Goal: Transaction & Acquisition: Book appointment/travel/reservation

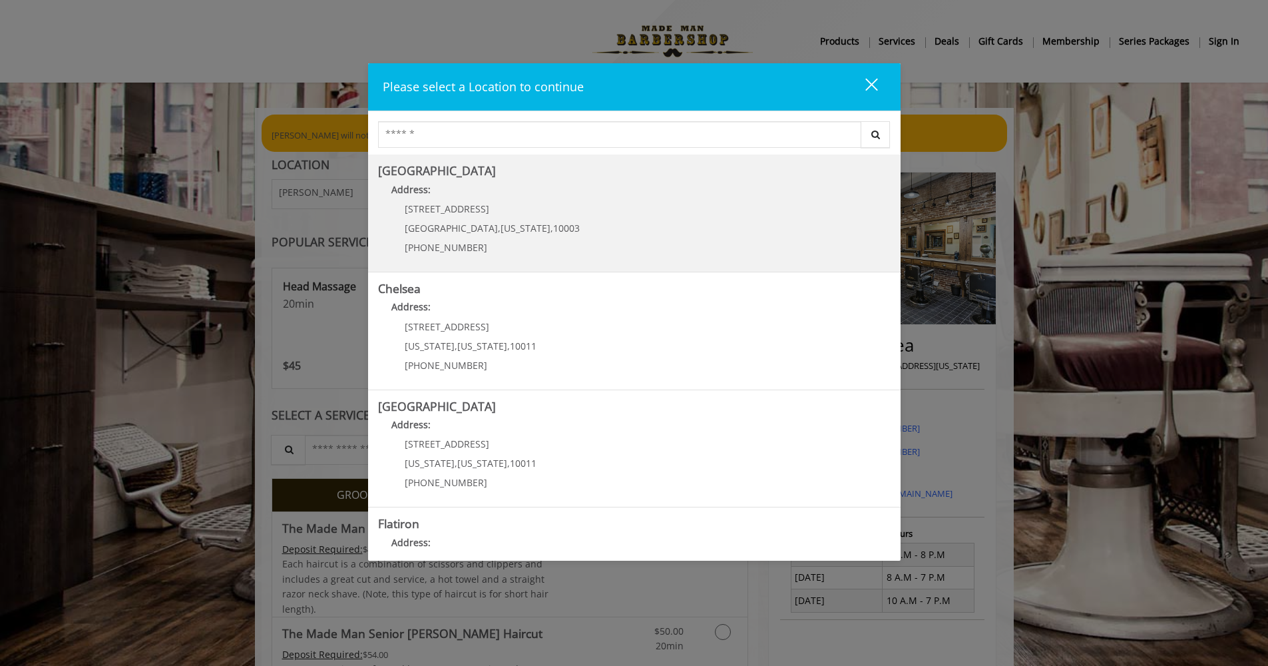
click at [473, 215] on div "60 E 8th St Manhattan , New York , 10003 (212) 598-1840" at bounding box center [482, 233] width 208 height 58
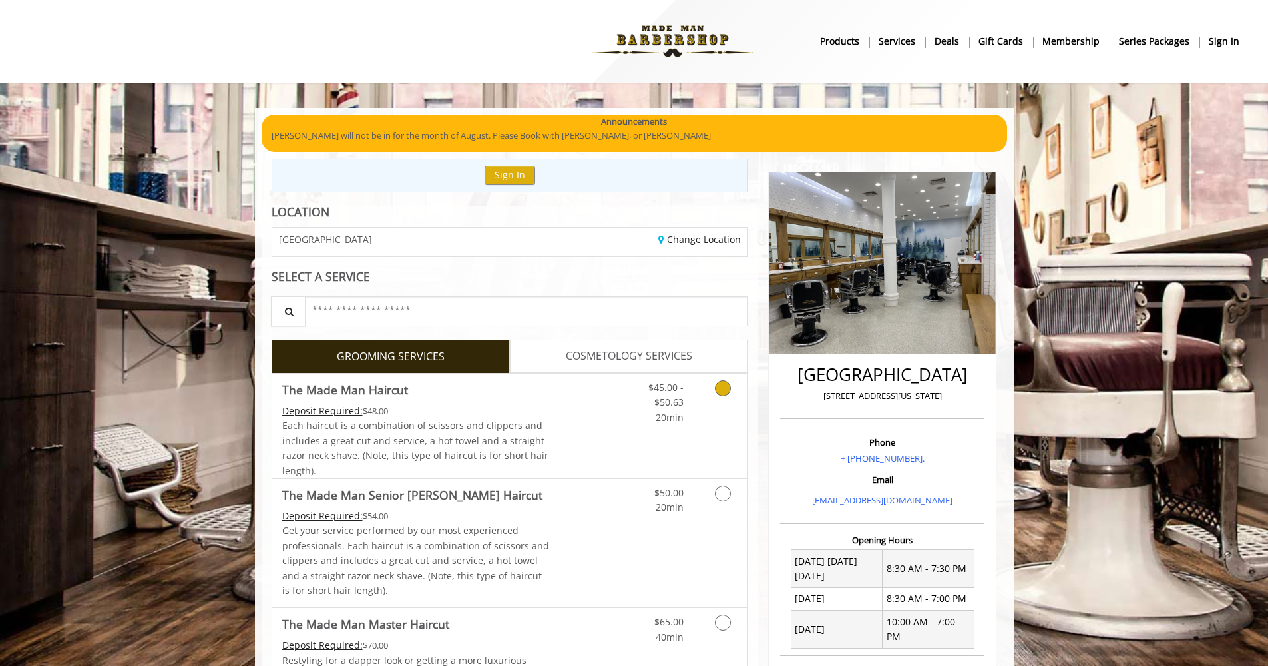
click at [722, 383] on icon "Grooming services" at bounding box center [723, 388] width 16 height 16
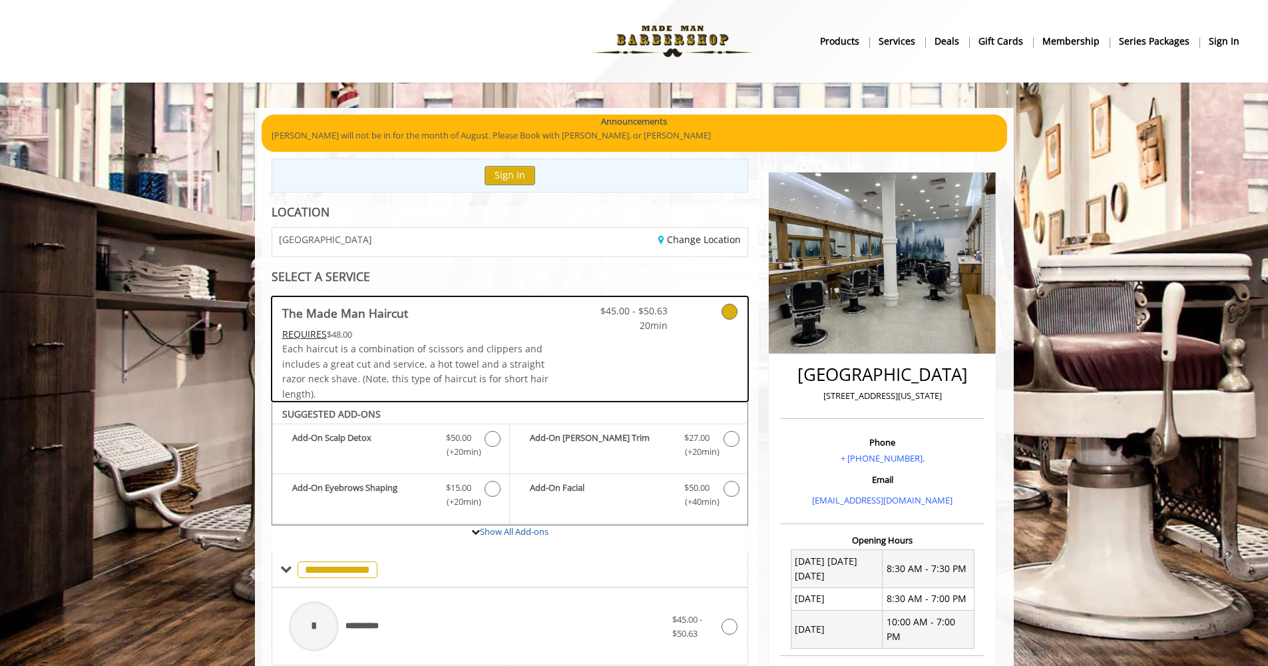
scroll to position [398, 0]
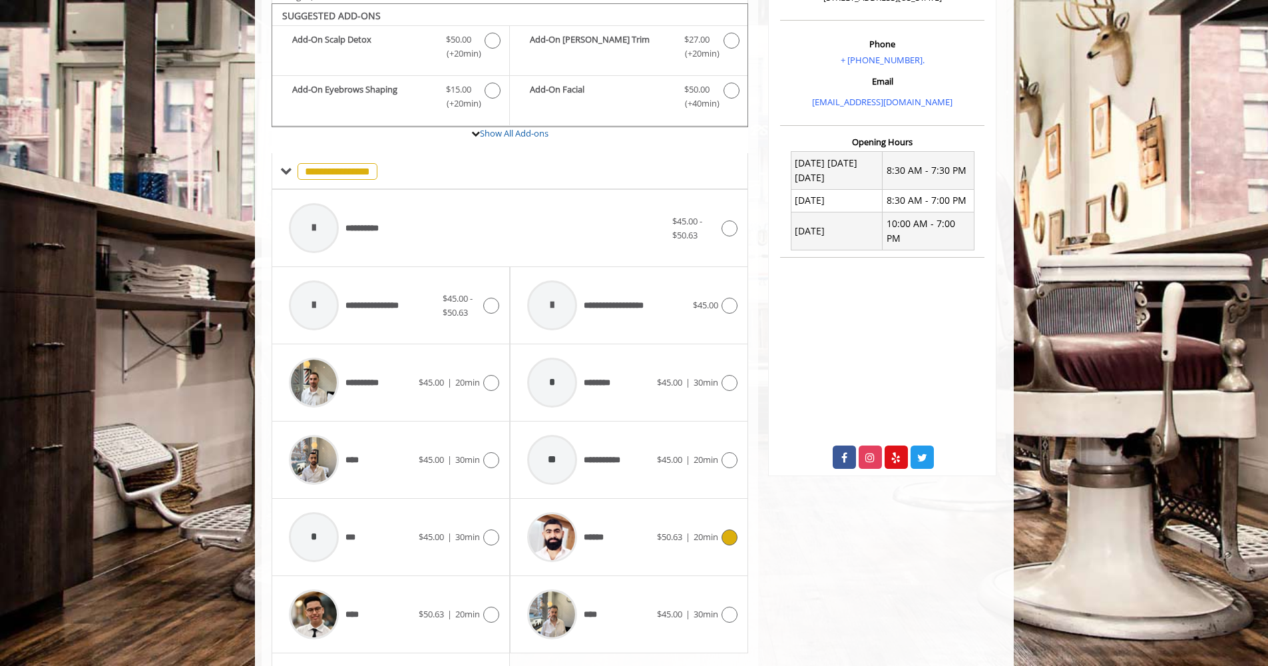
click at [561, 537] on img at bounding box center [552, 537] width 50 height 50
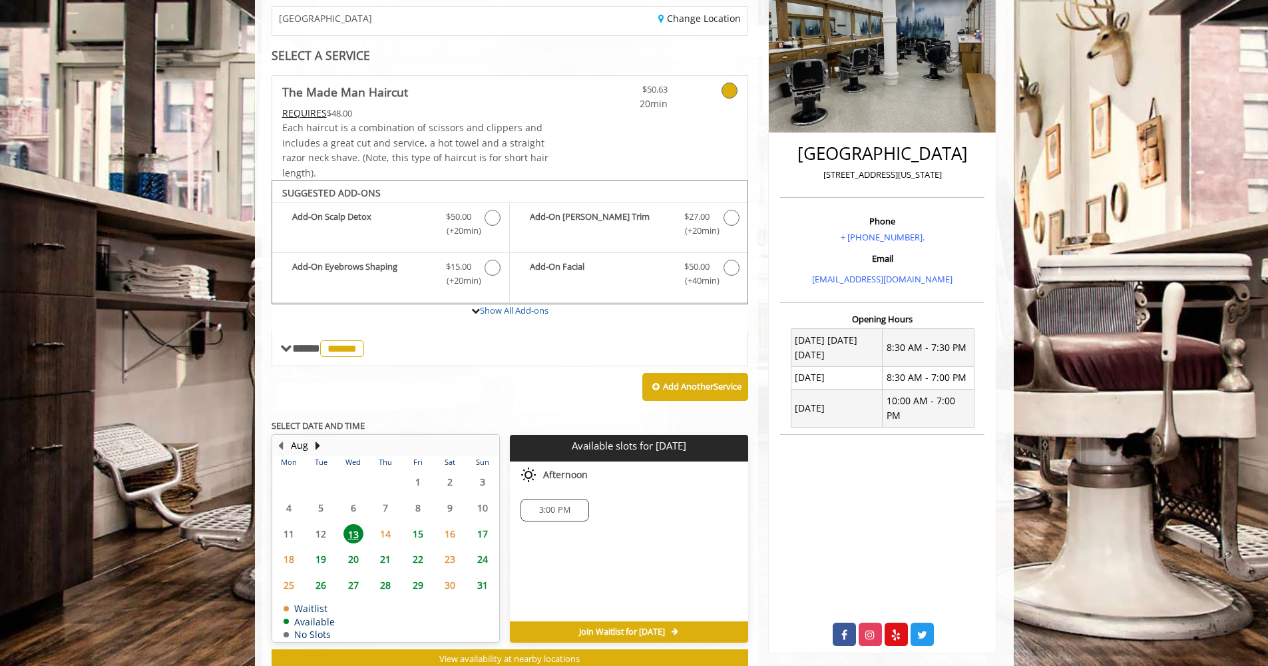
scroll to position [256, 0]
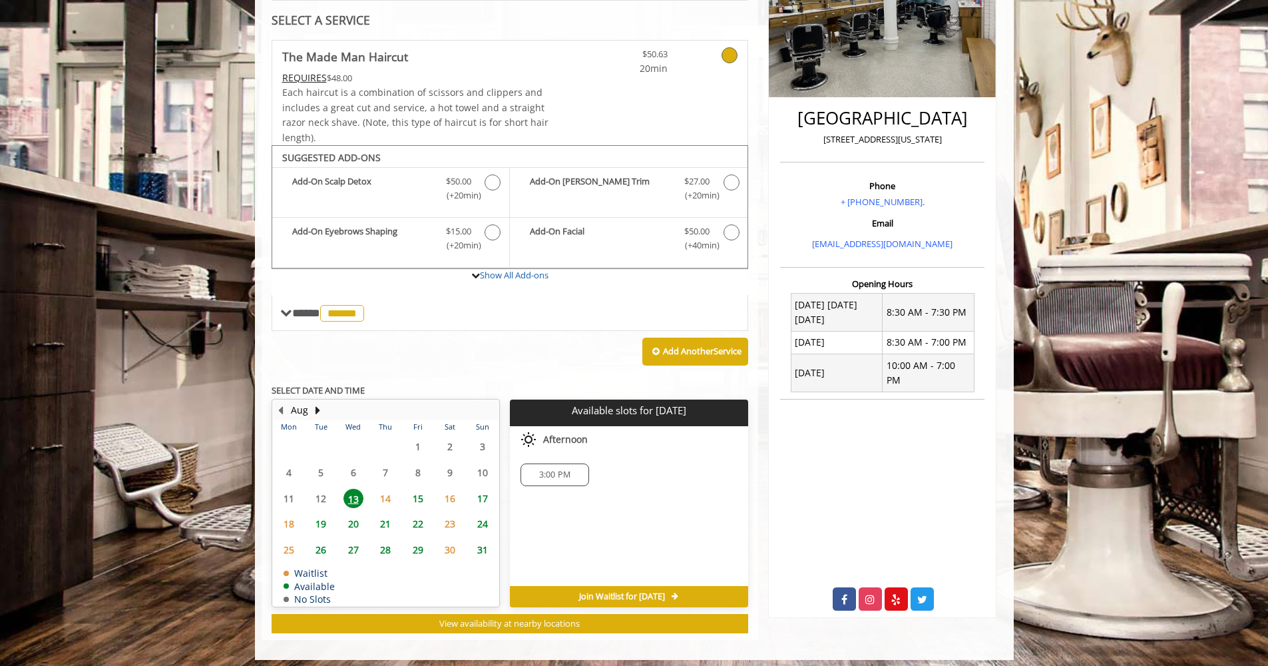
click at [353, 494] on span "13" at bounding box center [354, 498] width 20 height 19
click at [387, 489] on span "14" at bounding box center [386, 498] width 20 height 19
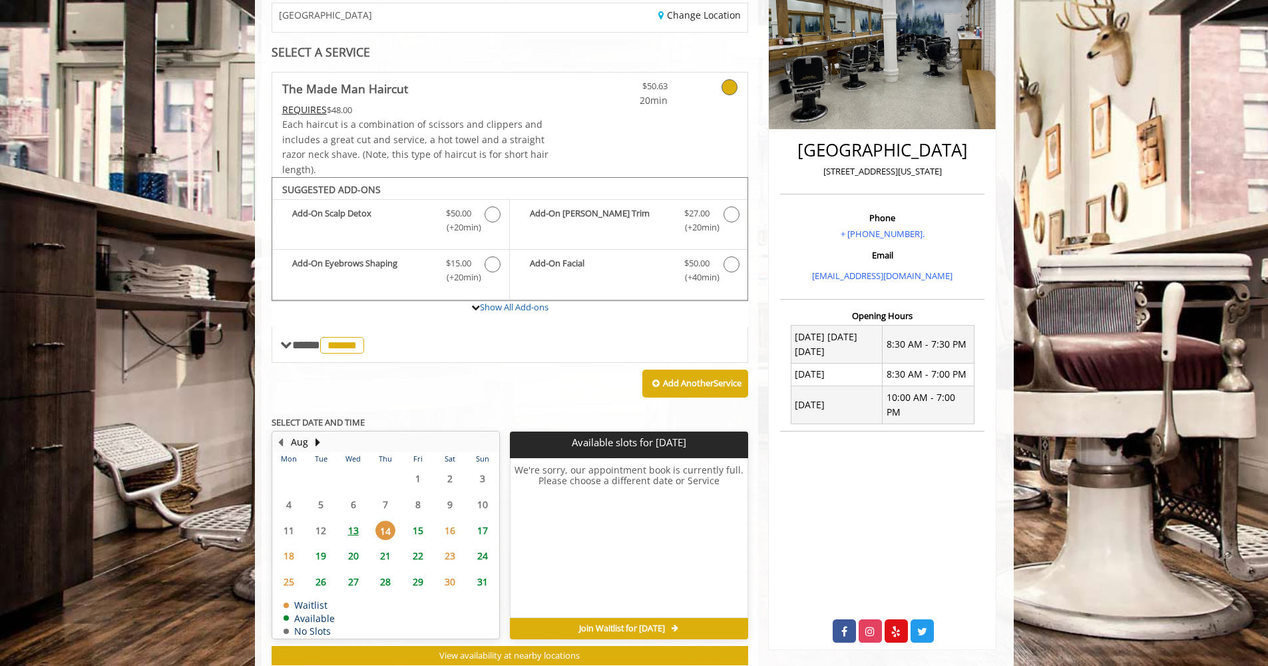
scroll to position [222, 0]
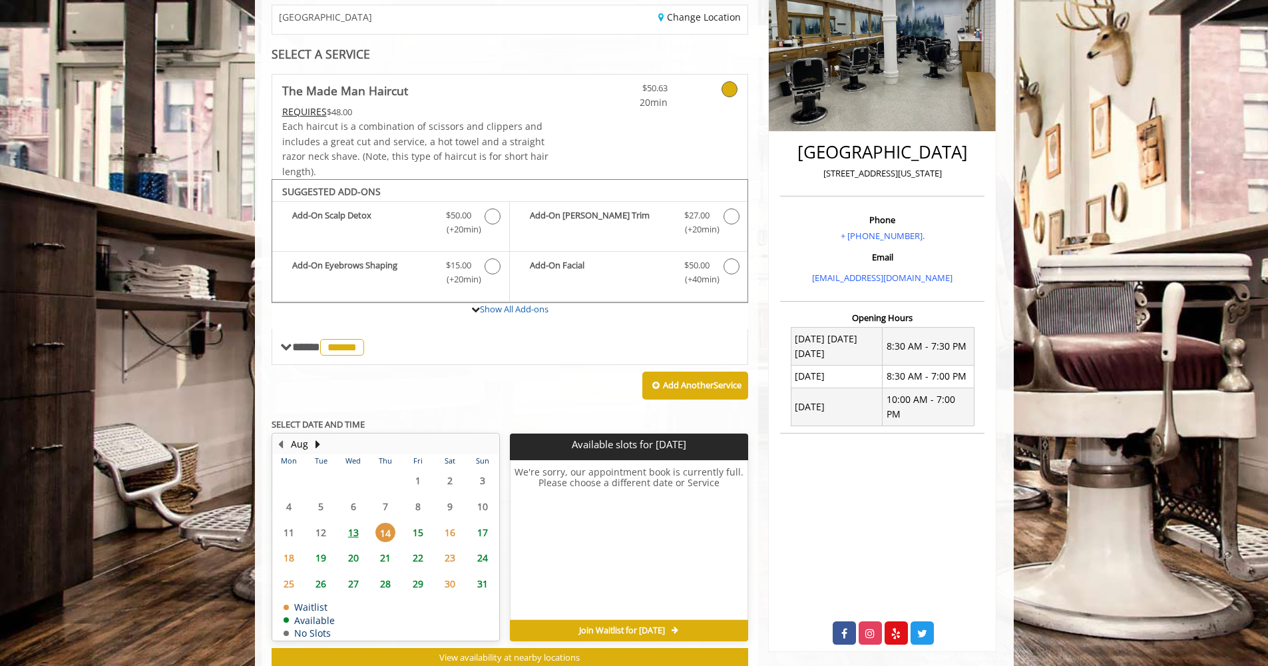
click at [416, 523] on span "15" at bounding box center [418, 532] width 20 height 19
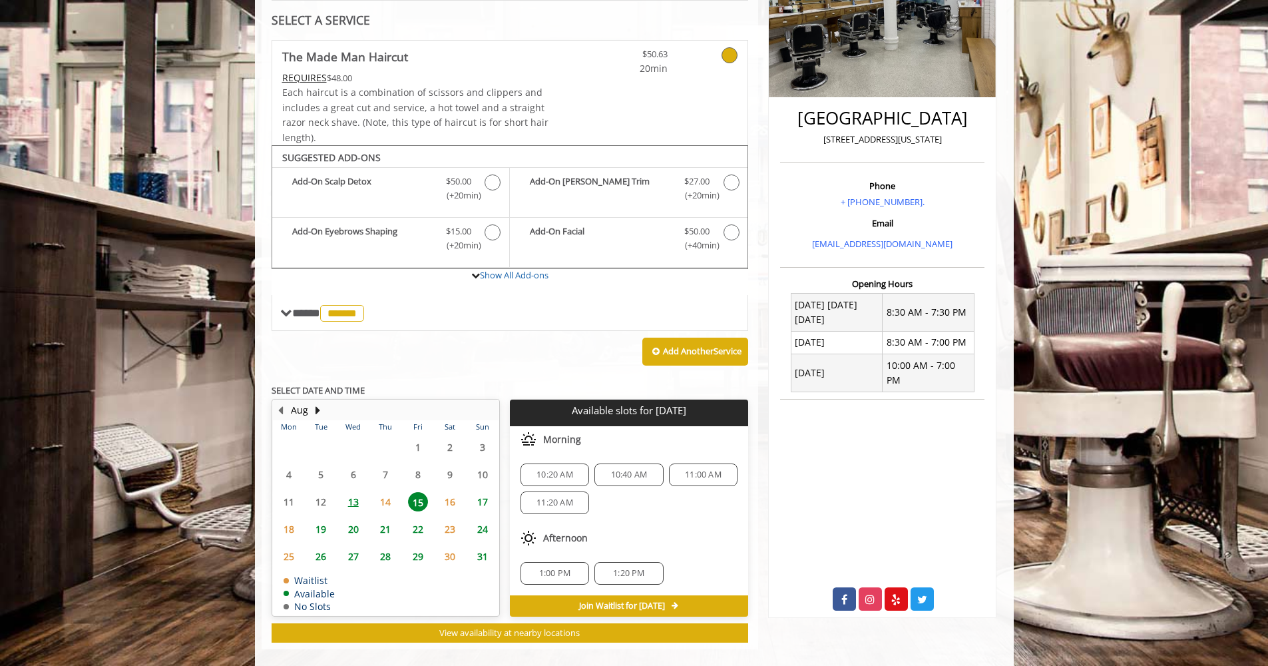
scroll to position [260, 0]
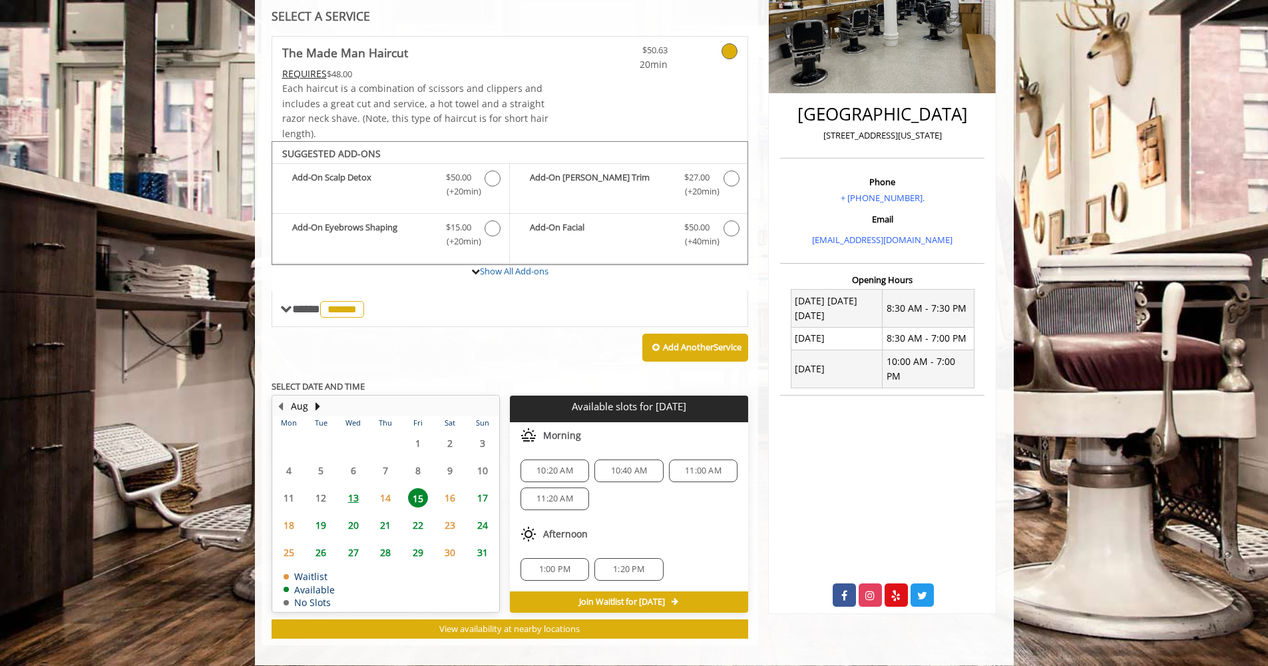
click at [453, 493] on span "16" at bounding box center [450, 497] width 20 height 19
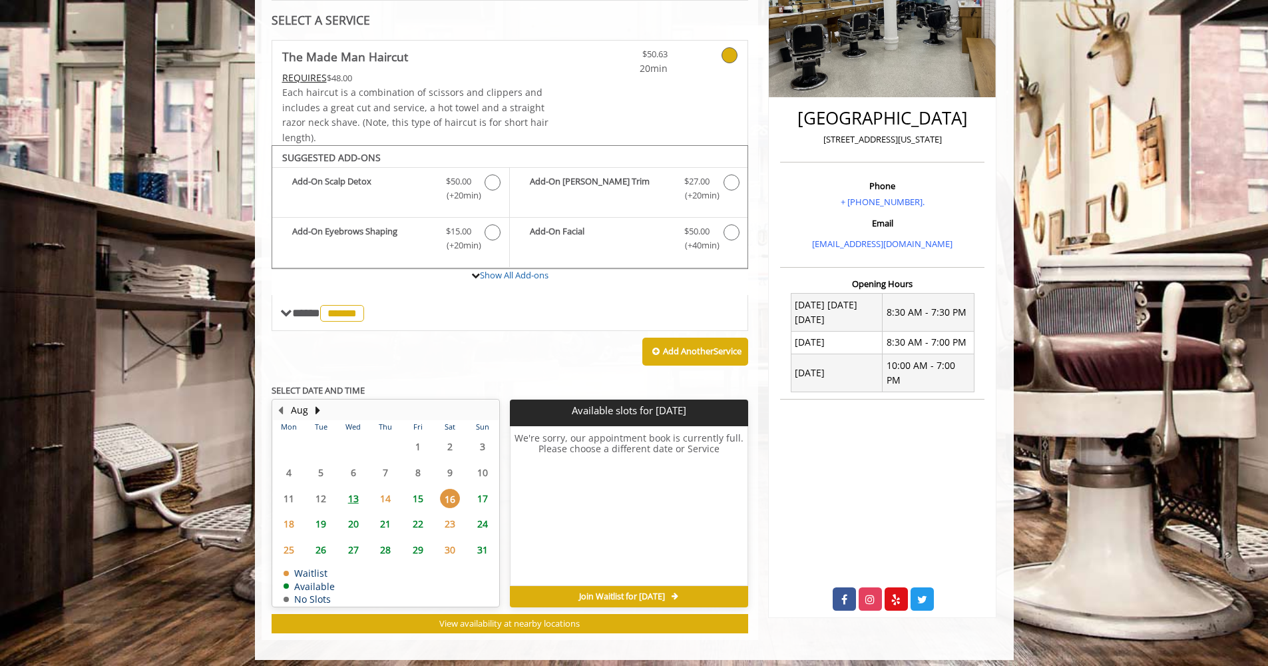
scroll to position [256, 1]
click at [485, 492] on span "17" at bounding box center [483, 498] width 20 height 19
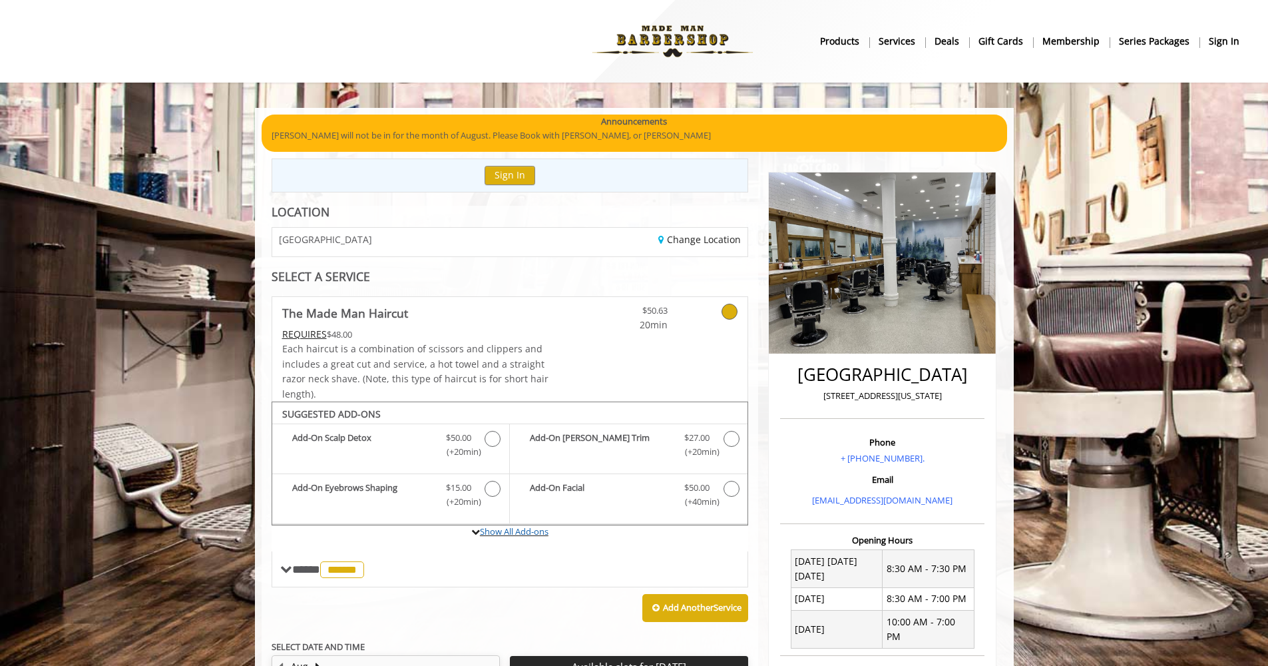
scroll to position [0, 0]
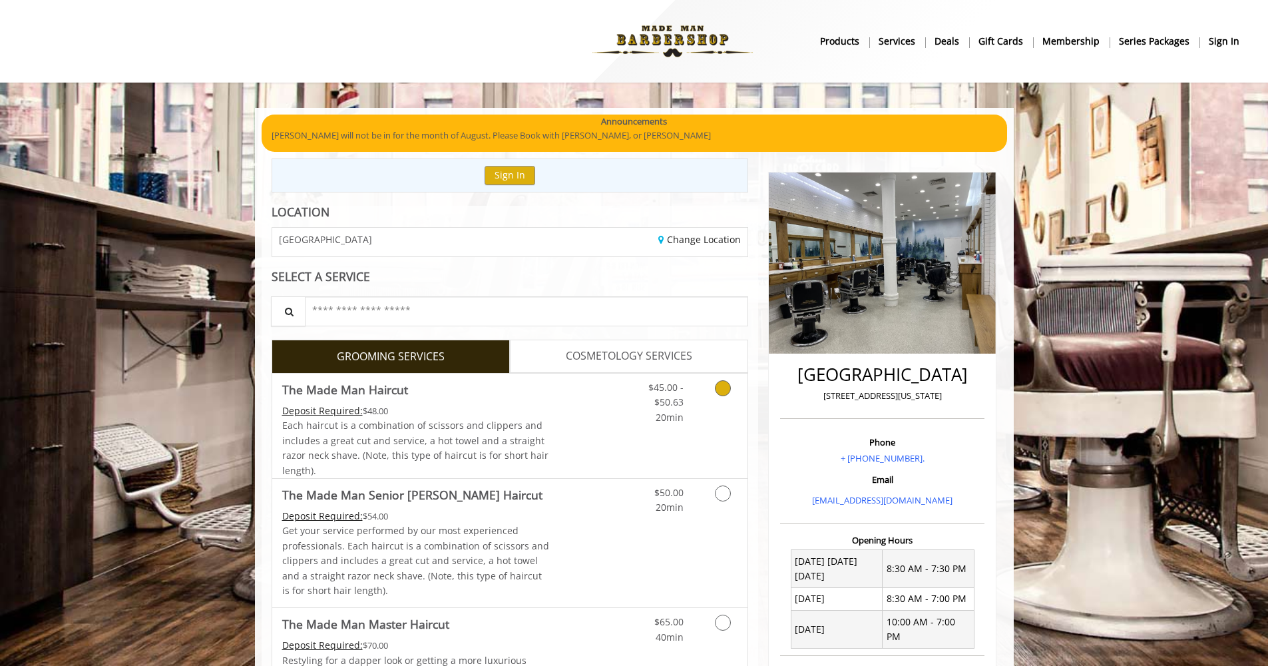
click at [720, 386] on icon "Grooming services" at bounding box center [723, 388] width 16 height 16
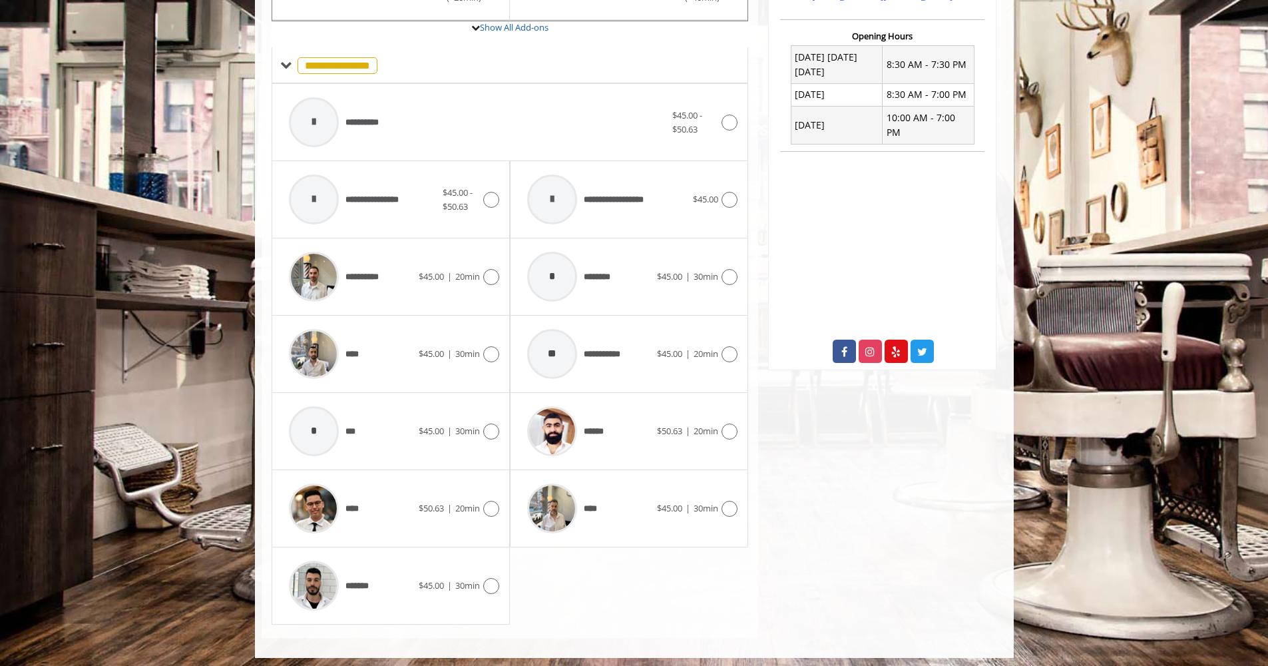
scroll to position [503, 0]
click at [549, 428] on img at bounding box center [552, 432] width 50 height 50
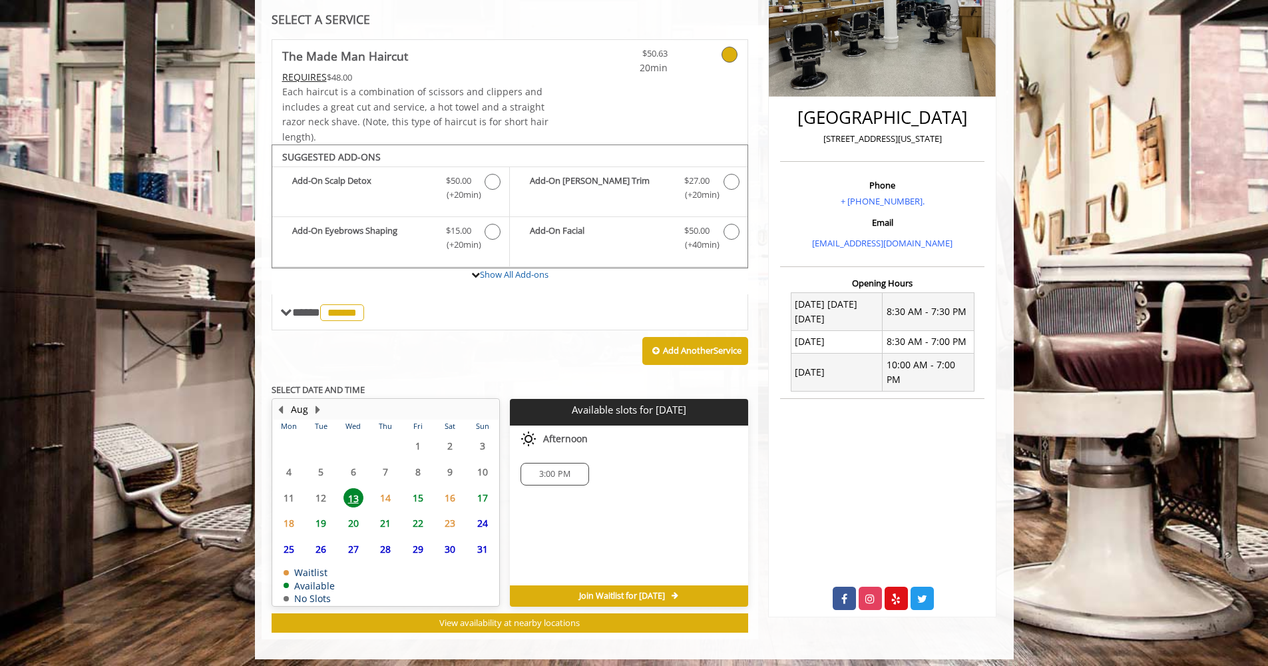
scroll to position [256, 0]
click at [386, 518] on span "21" at bounding box center [386, 523] width 20 height 19
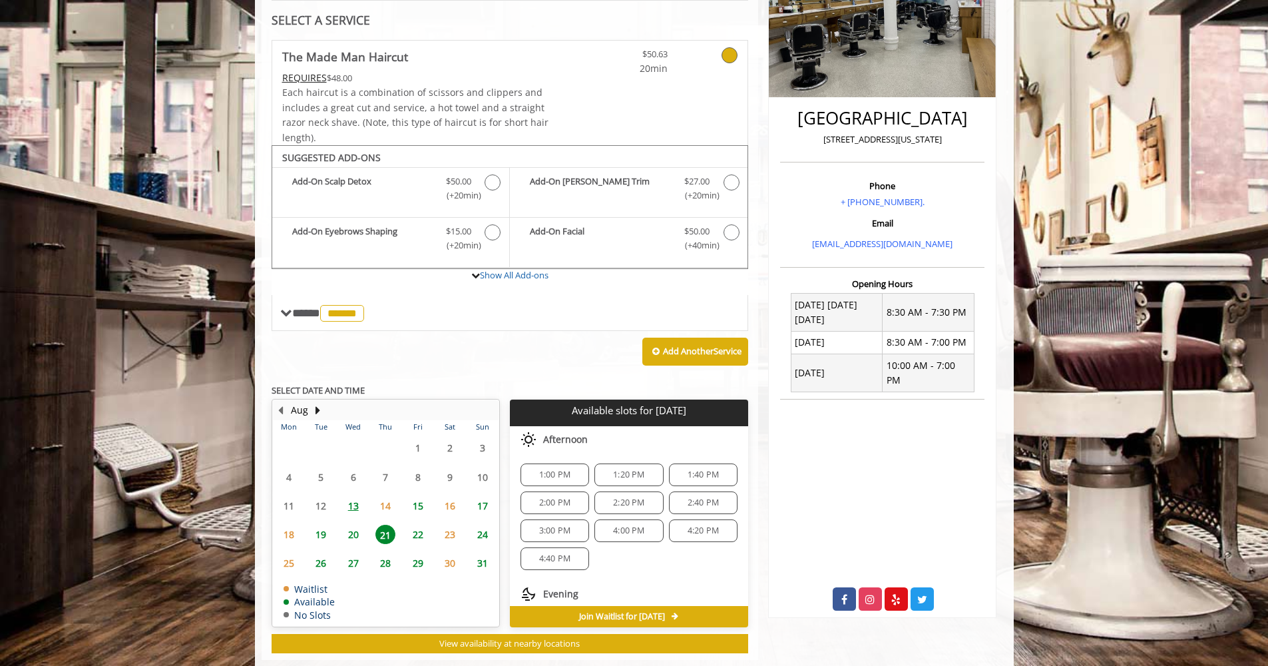
scroll to position [276, 0]
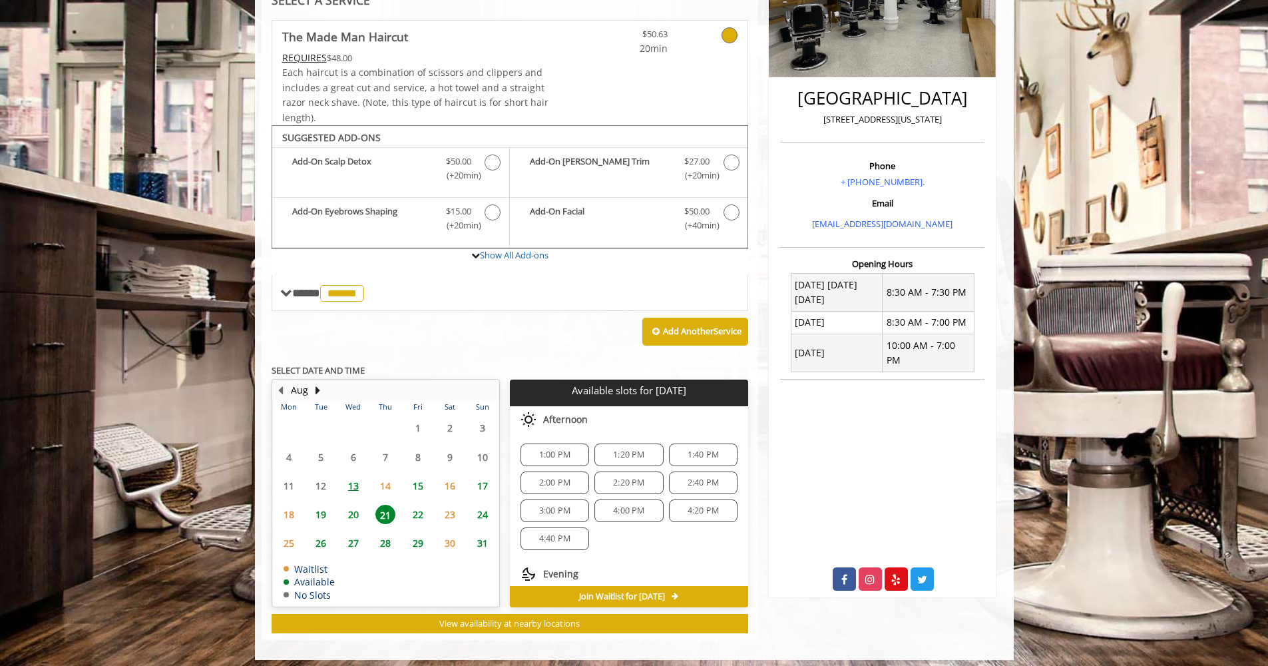
click at [354, 507] on span "20" at bounding box center [354, 514] width 20 height 19
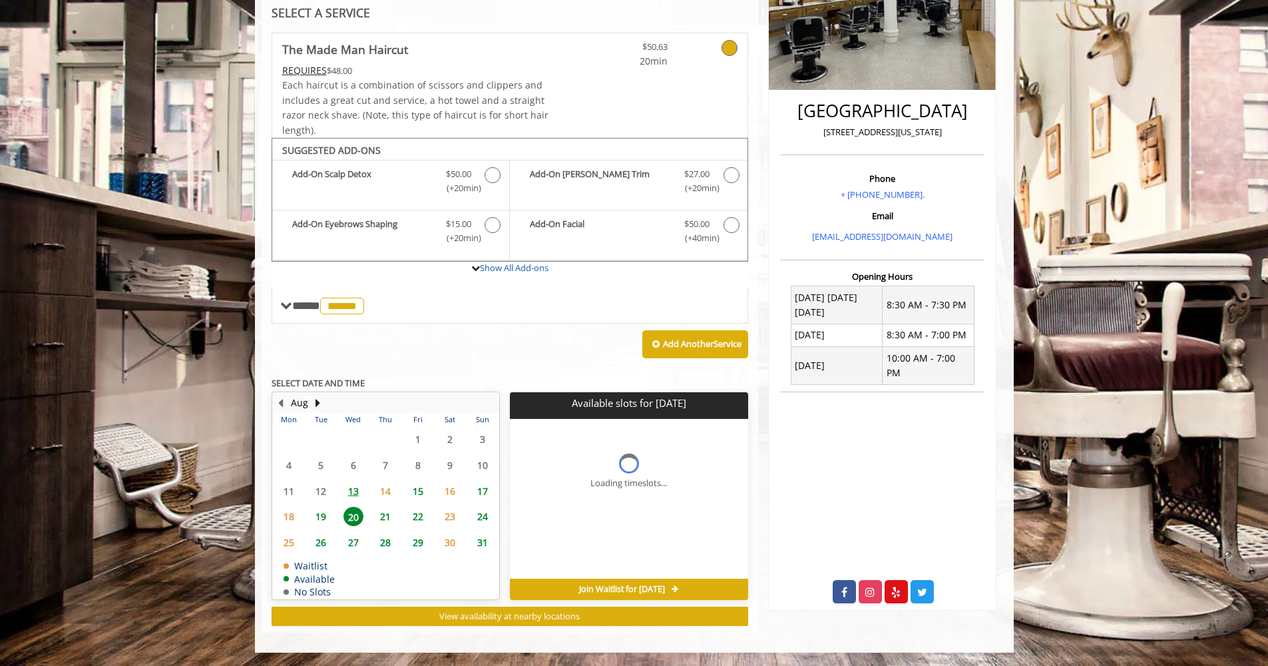
scroll to position [256, 0]
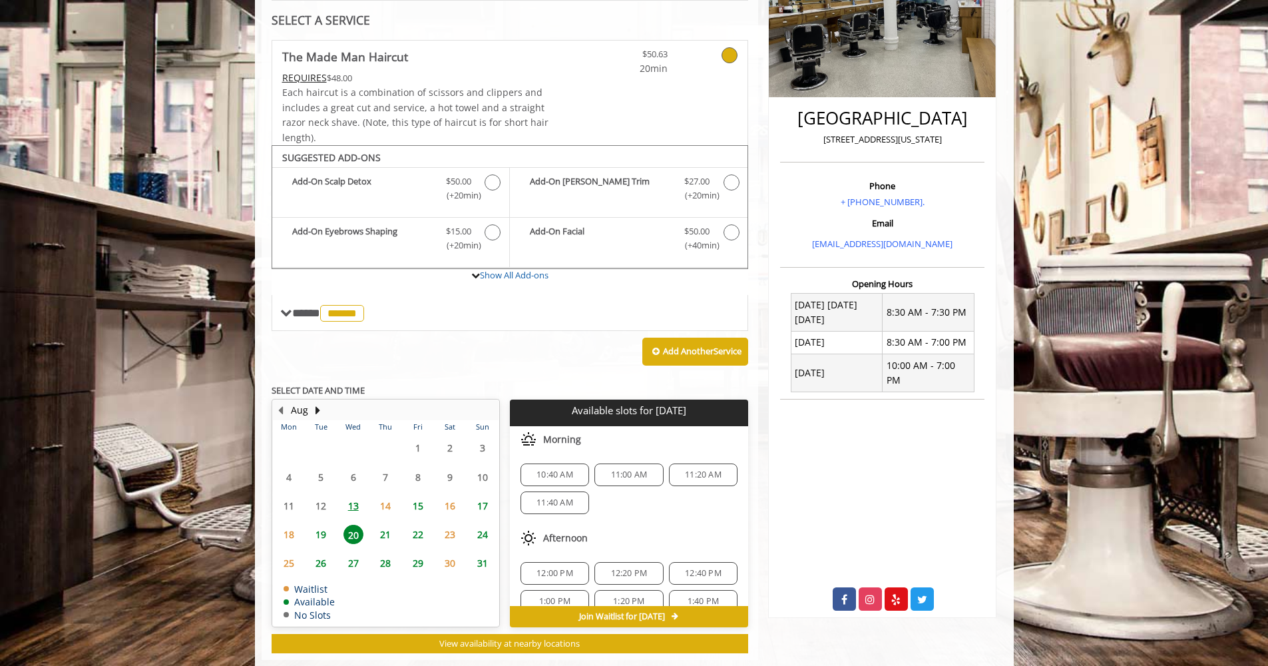
click at [387, 529] on span "21" at bounding box center [386, 534] width 20 height 19
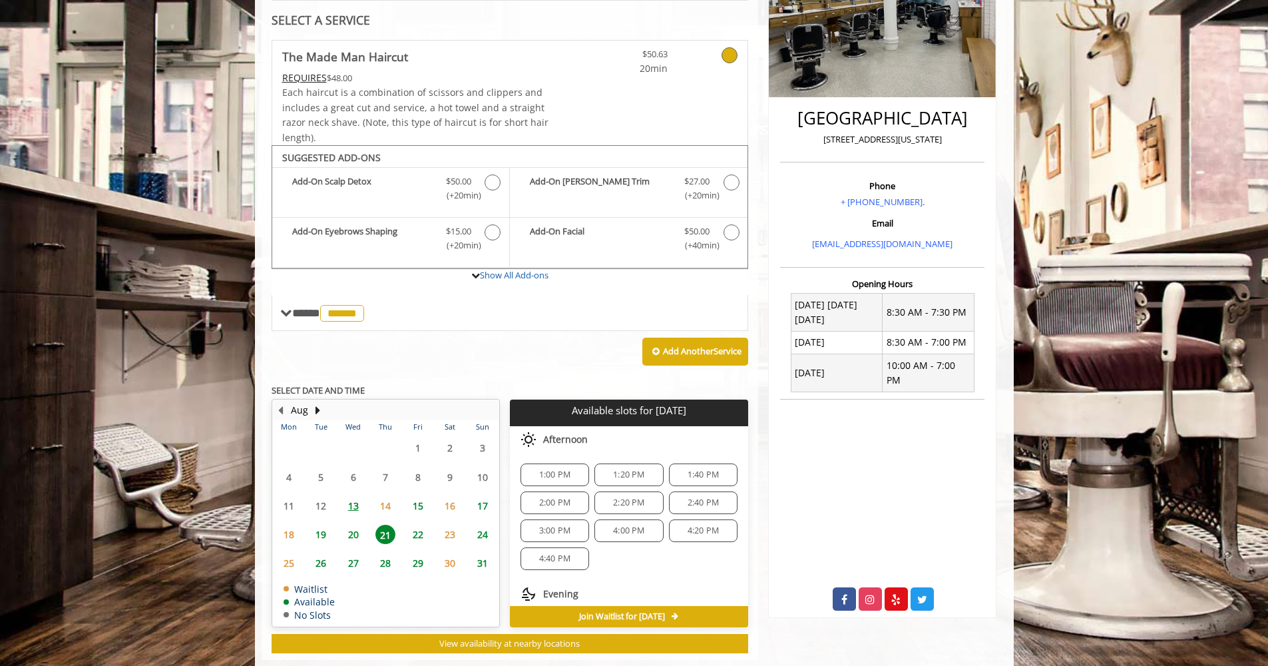
click at [417, 527] on span "22" at bounding box center [418, 534] width 20 height 19
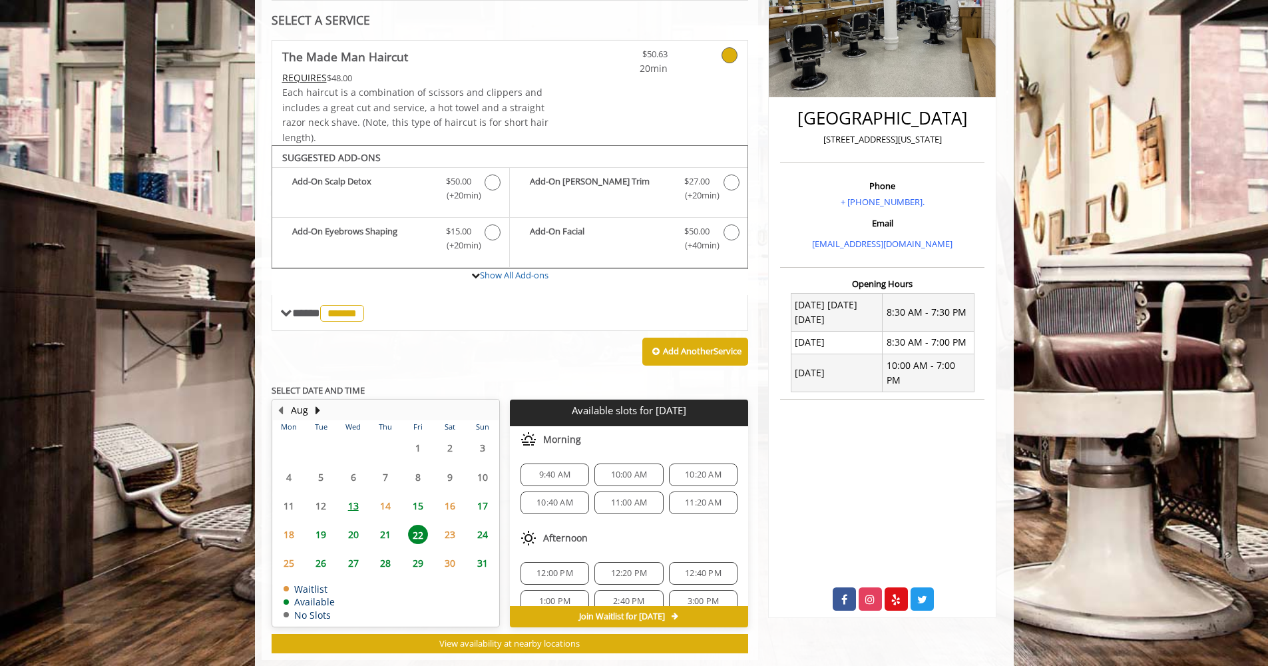
scroll to position [276, 0]
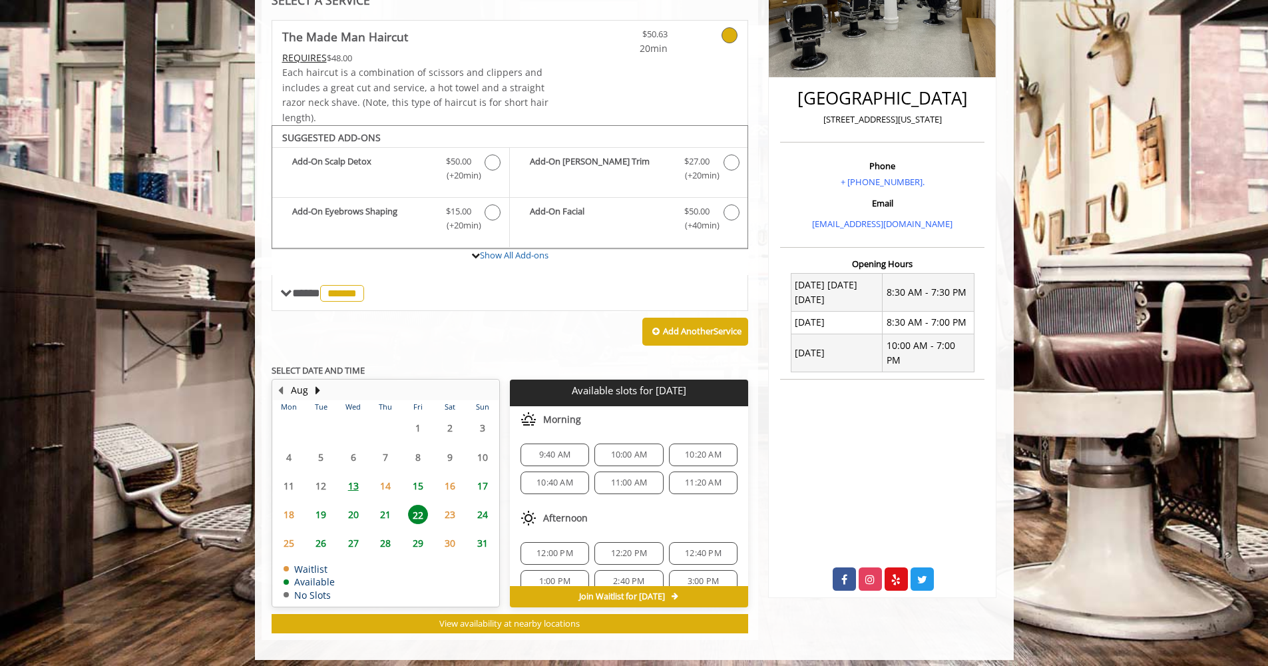
click at [352, 509] on span "20" at bounding box center [354, 514] width 20 height 19
drag, startPoint x: 623, startPoint y: 447, endPoint x: 620, endPoint y: 456, distance: 9.1
click at [623, 449] on span "11:00 AM" at bounding box center [629, 454] width 37 height 11
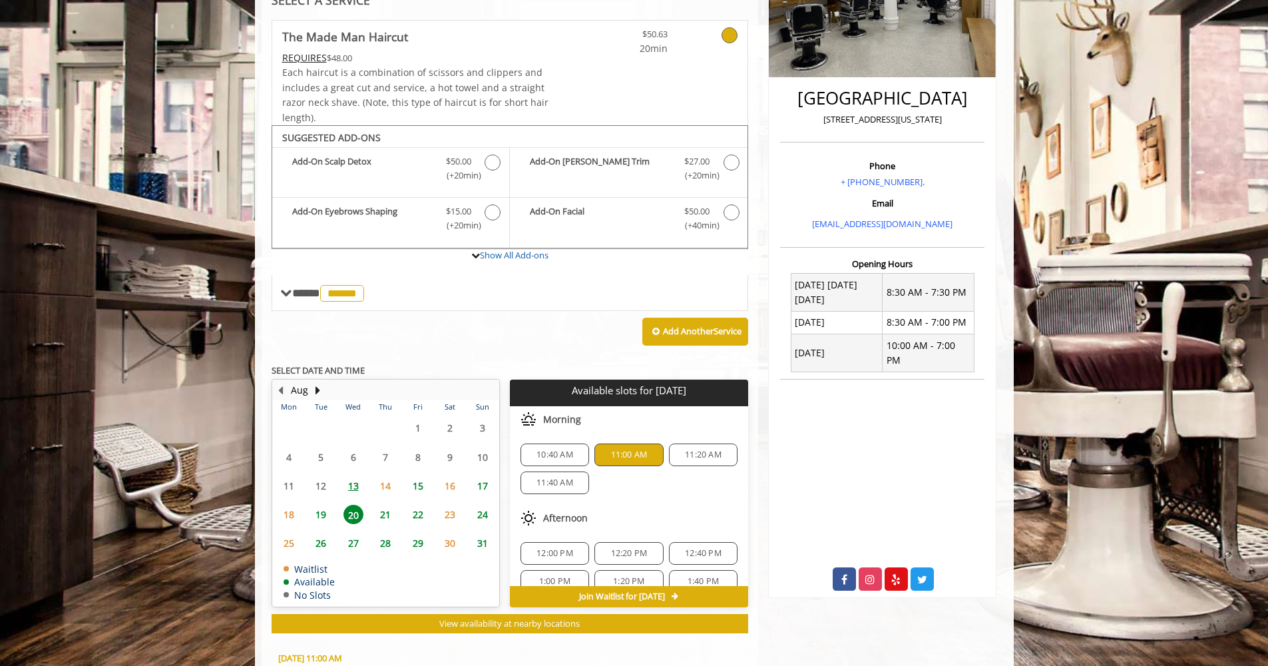
scroll to position [513, 0]
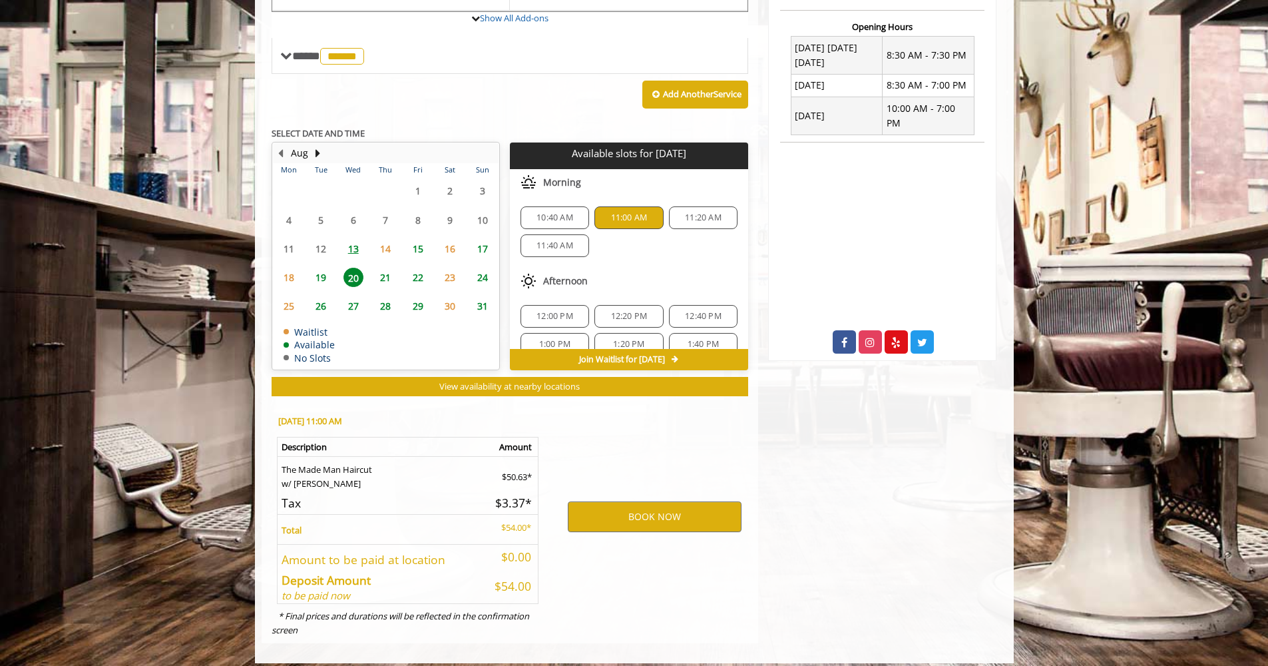
click at [385, 272] on span "21" at bounding box center [386, 277] width 20 height 19
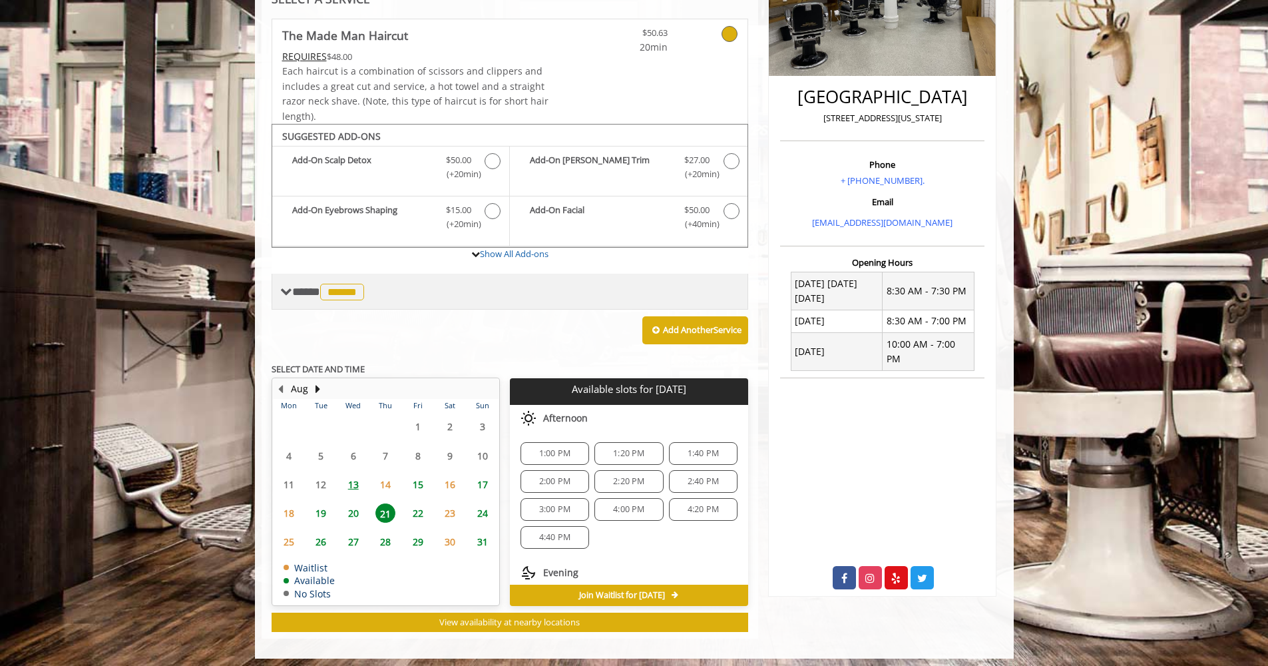
scroll to position [276, 0]
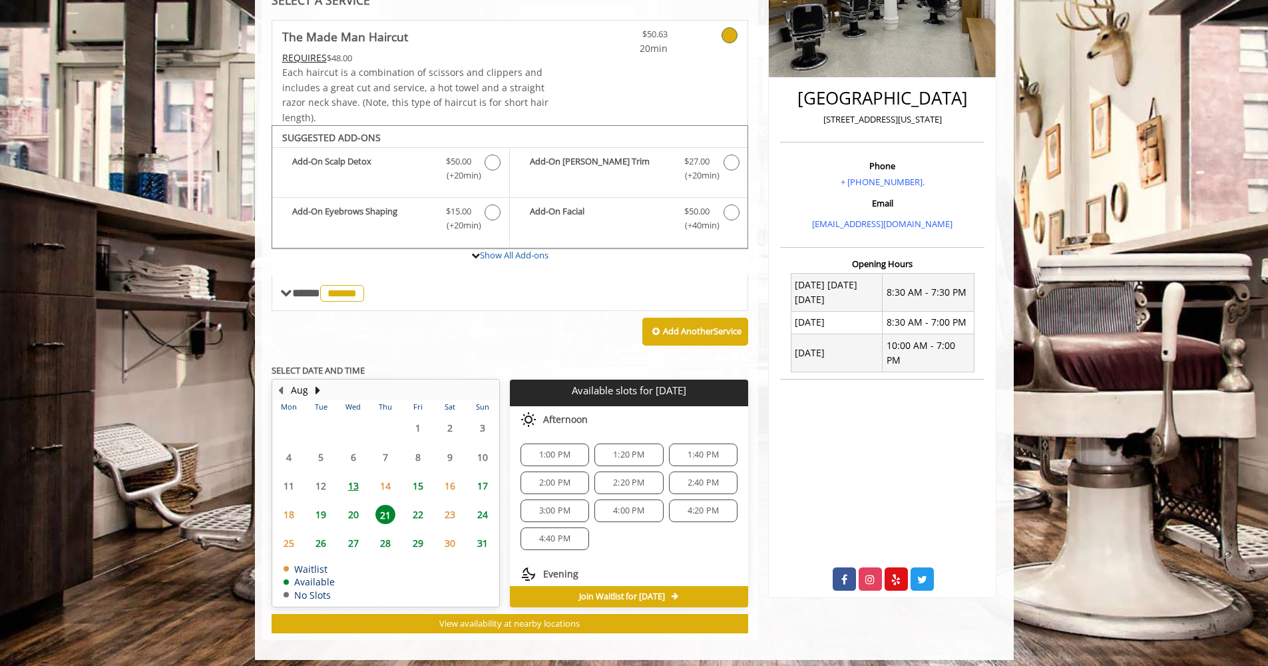
click at [483, 478] on span "17" at bounding box center [483, 485] width 20 height 19
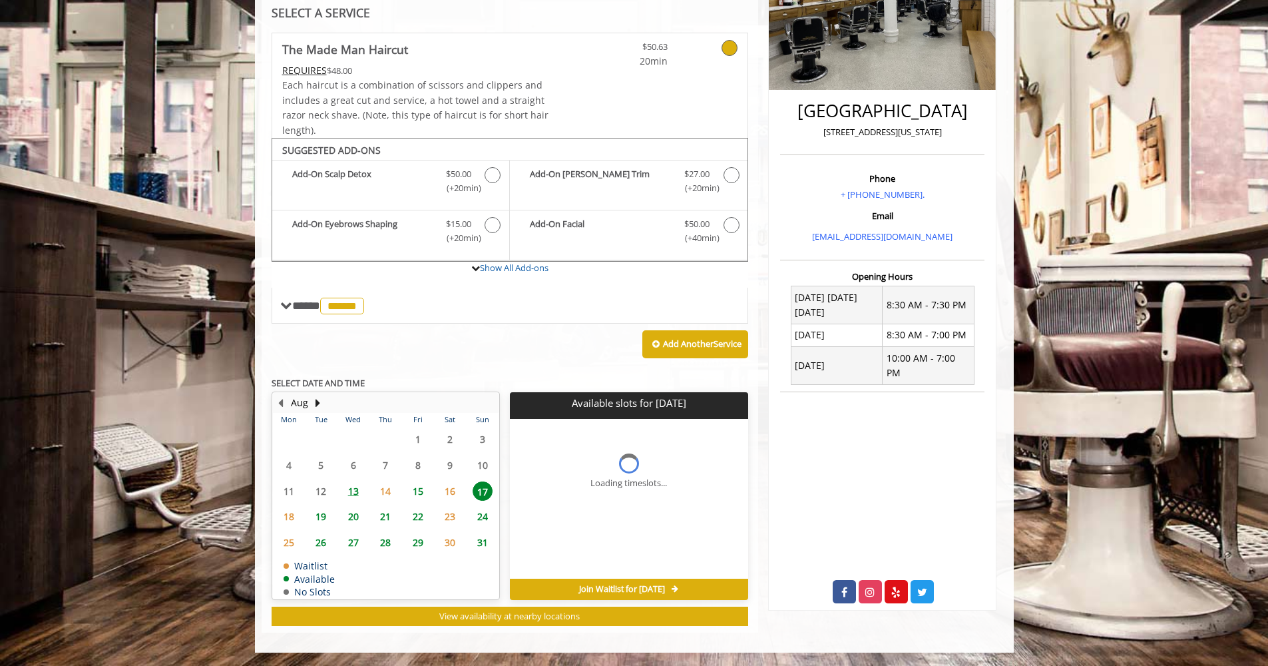
scroll to position [256, 0]
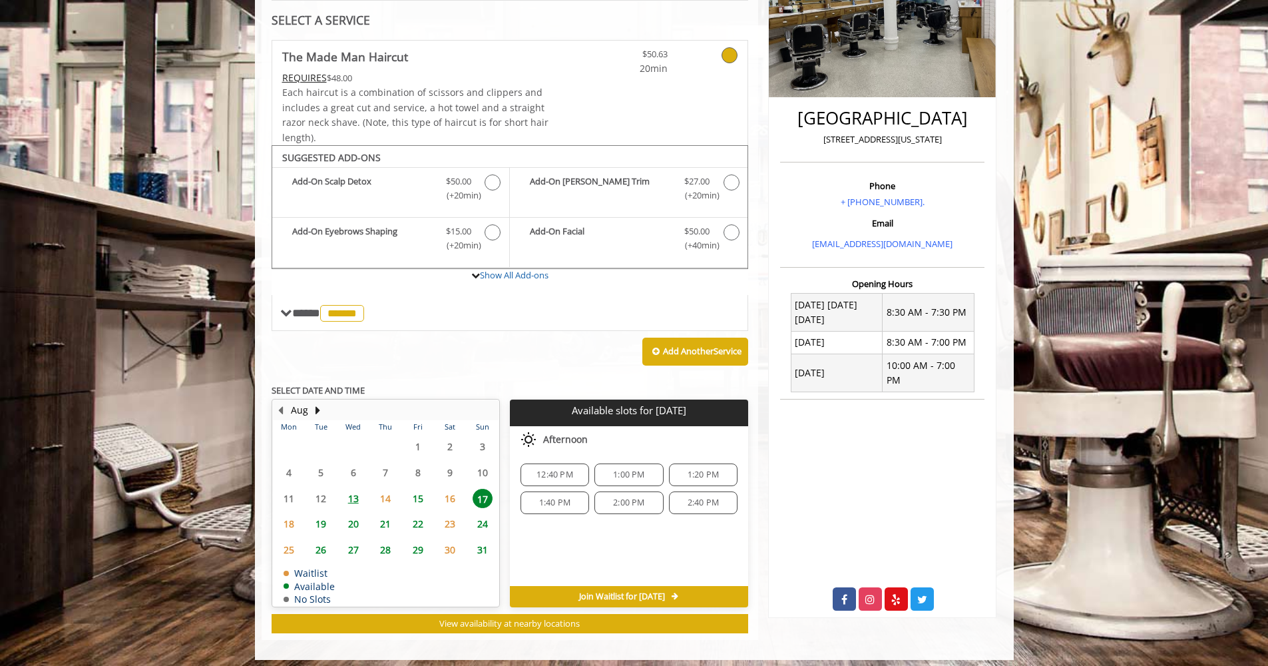
click at [354, 519] on span "20" at bounding box center [354, 523] width 20 height 19
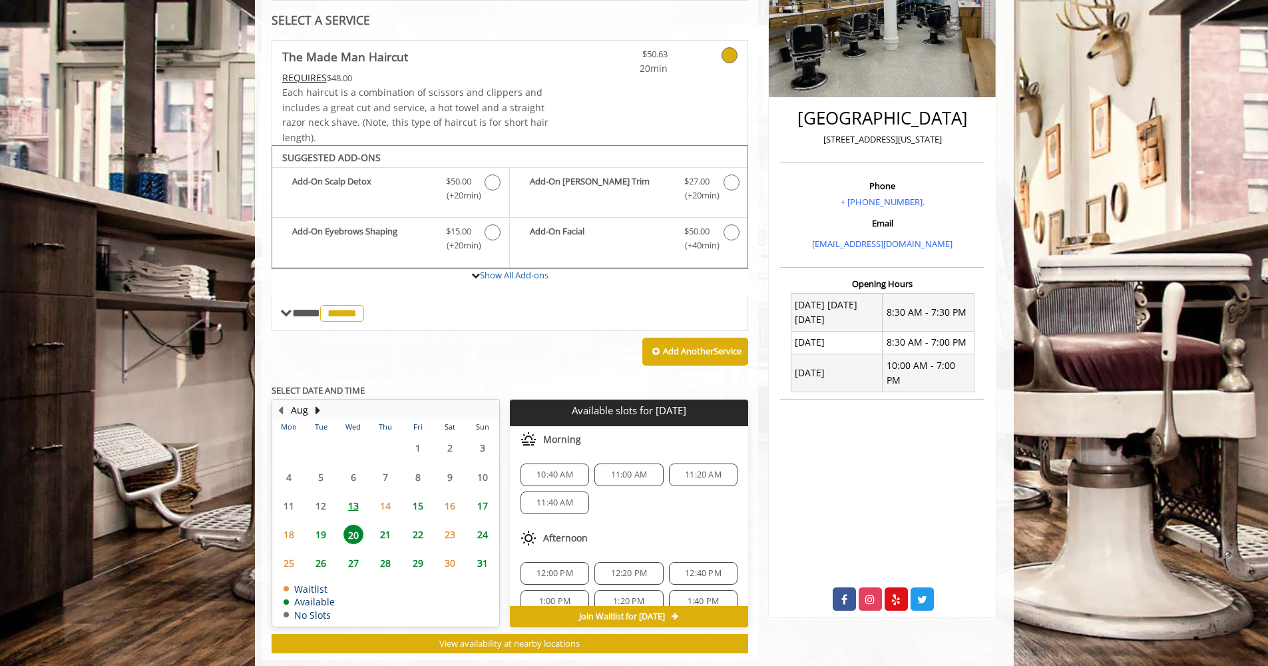
scroll to position [276, 0]
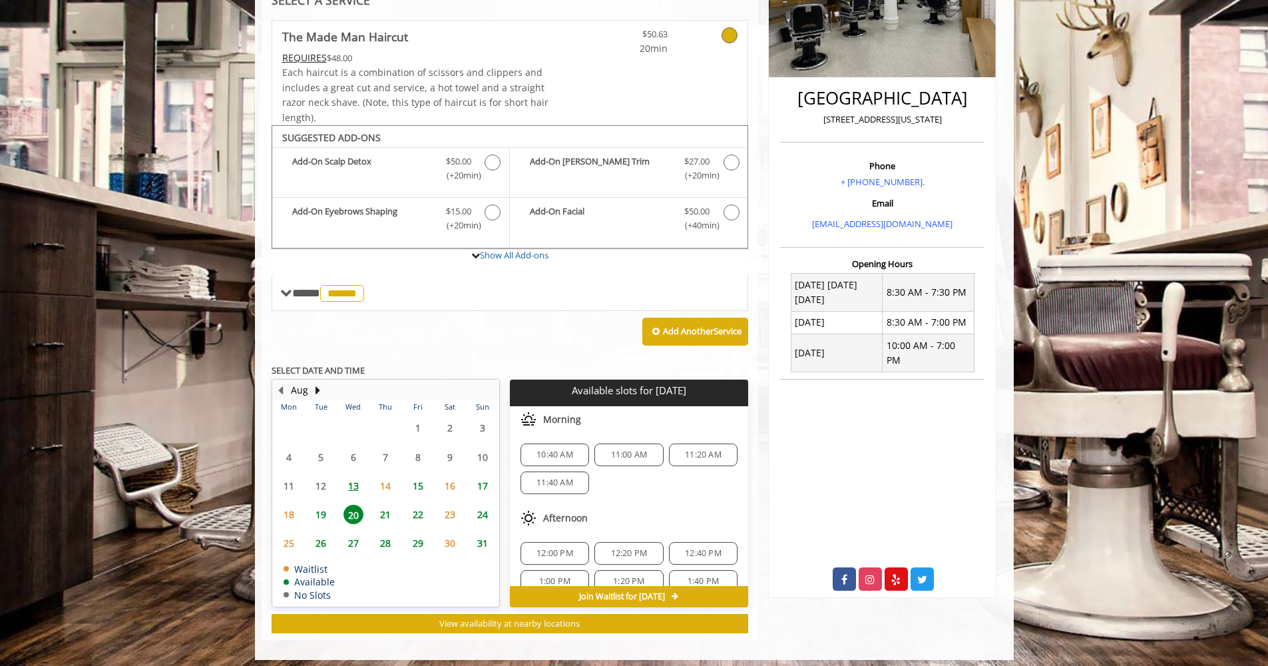
click at [621, 450] on span "11:00 AM" at bounding box center [629, 454] width 37 height 11
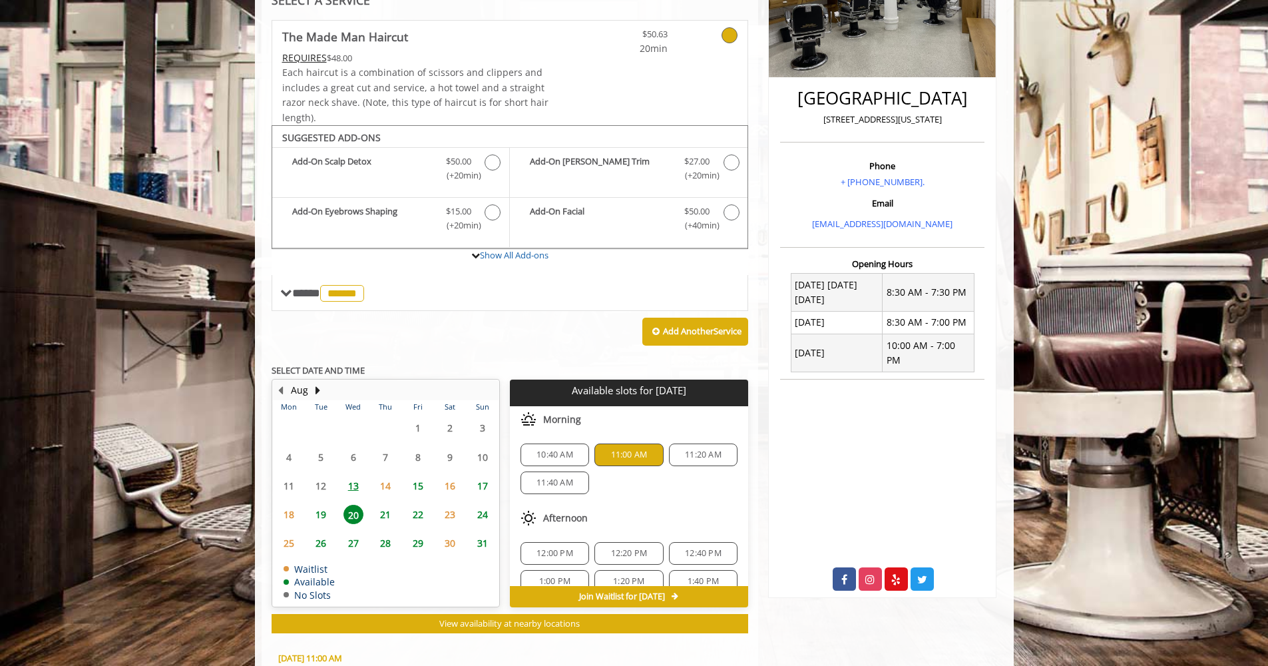
scroll to position [513, 0]
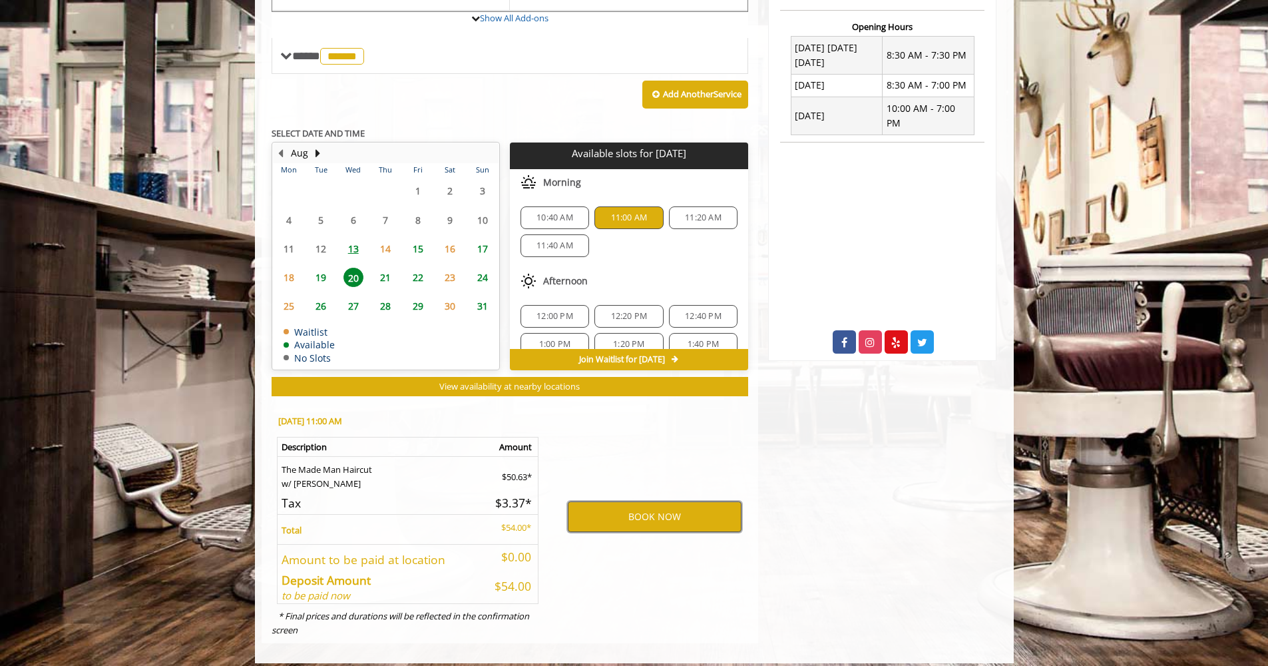
click at [623, 507] on button "BOOK NOW" at bounding box center [655, 516] width 174 height 31
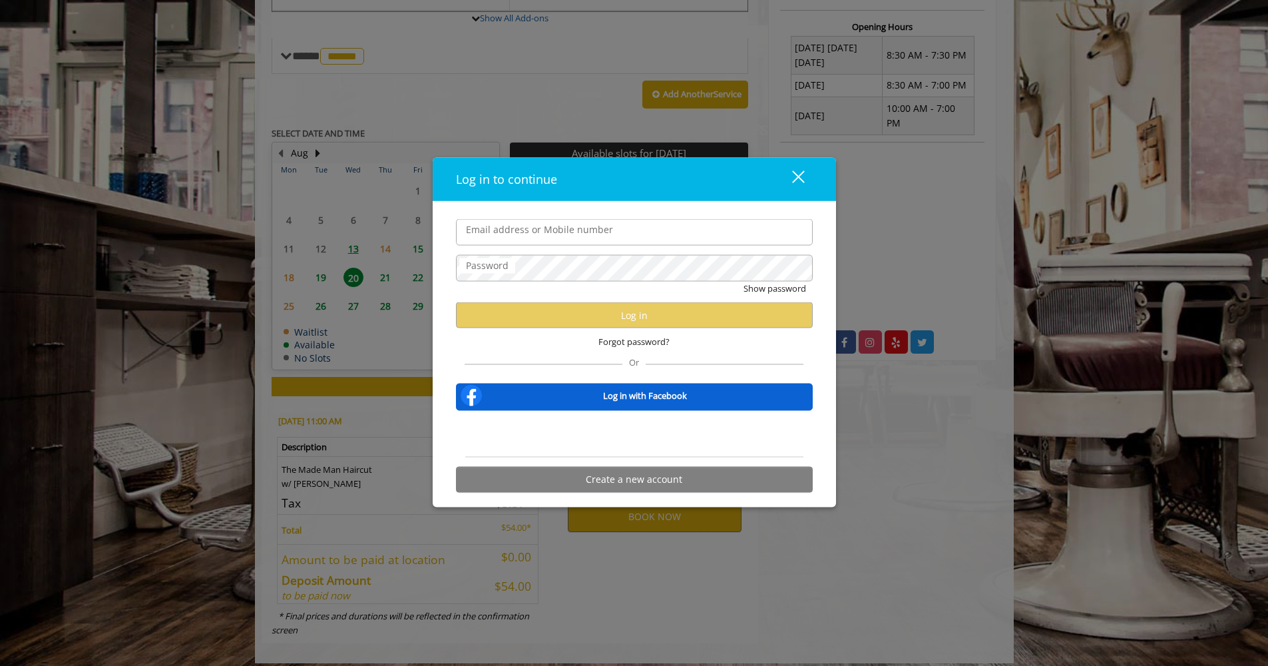
click at [499, 238] on input "Email address or Mobile number" at bounding box center [634, 232] width 357 height 27
click at [493, 230] on input "Email address or Mobile number" at bounding box center [634, 232] width 357 height 27
click at [764, 290] on button "Show password" at bounding box center [775, 289] width 63 height 14
click at [492, 229] on label "Email address or Mobile number" at bounding box center [539, 229] width 160 height 15
click at [492, 229] on input "Email address or Mobile number" at bounding box center [634, 232] width 357 height 27
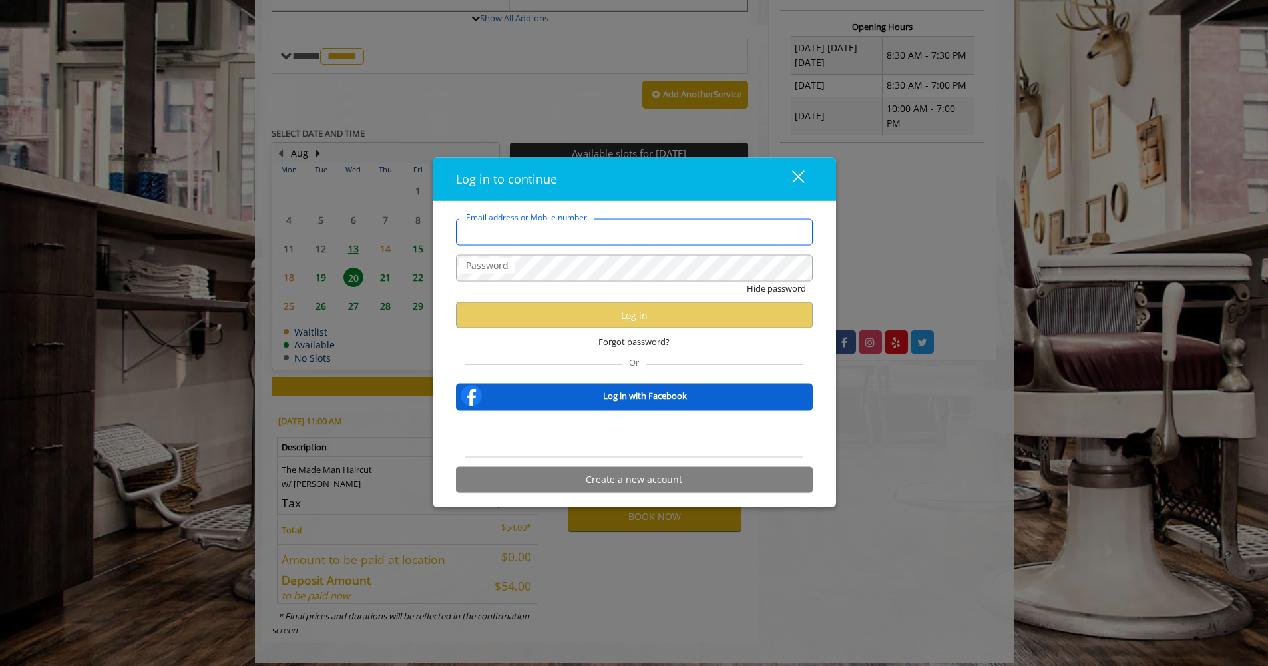
type input "**********"
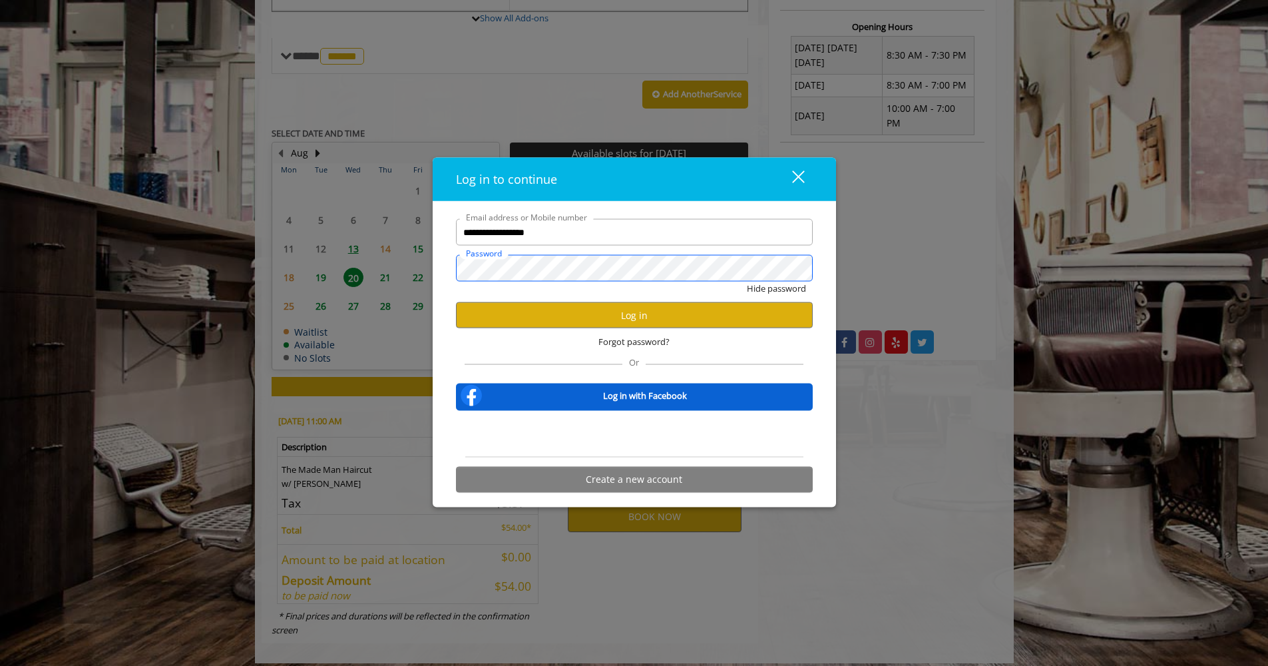
scroll to position [0, 0]
click at [641, 317] on button "Log in" at bounding box center [634, 315] width 357 height 26
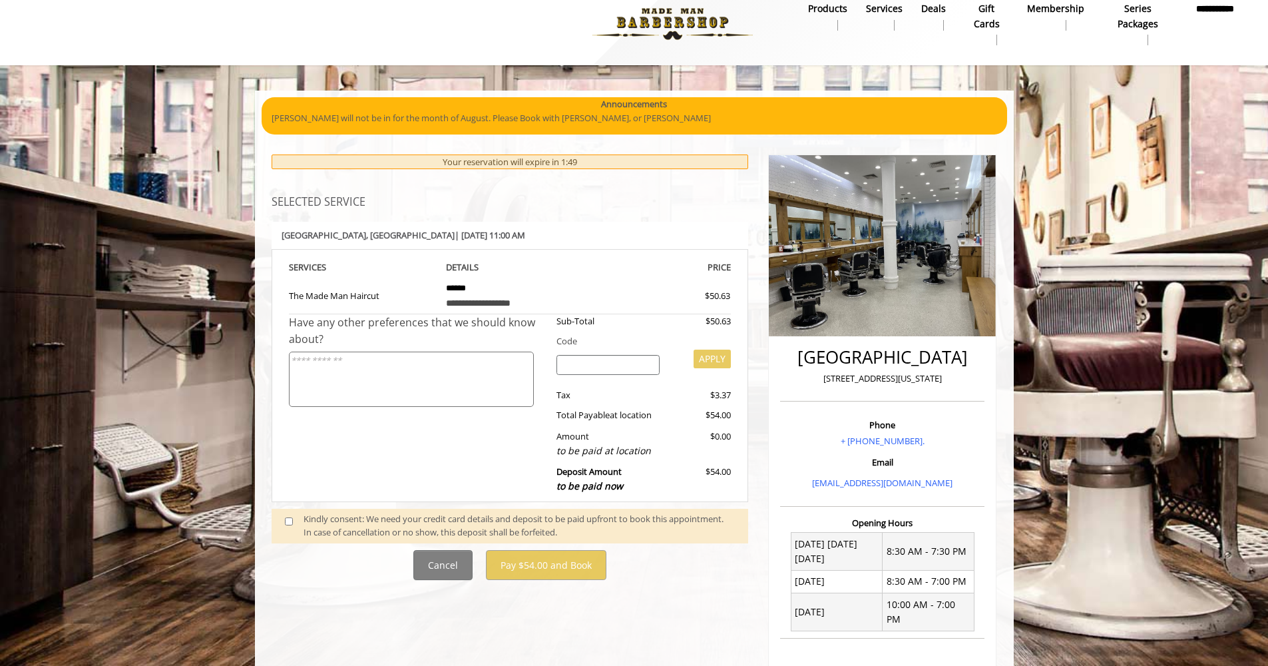
scroll to position [16, 0]
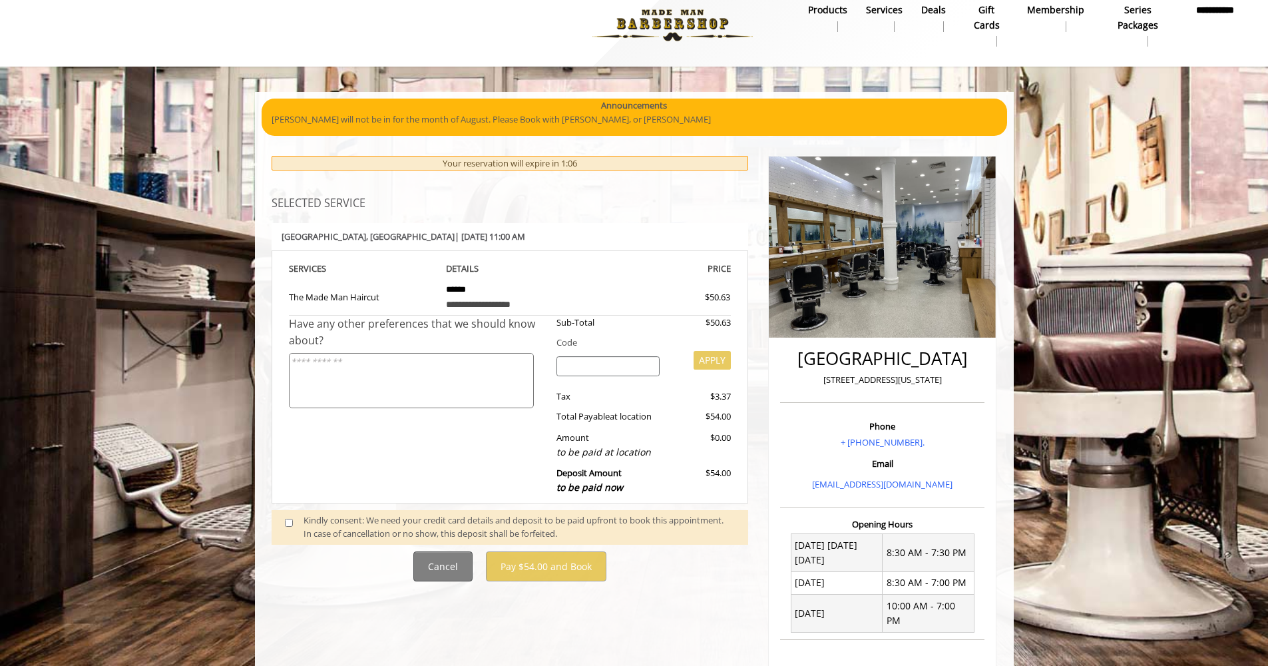
click at [440, 552] on button "Cancel" at bounding box center [442, 566] width 59 height 30
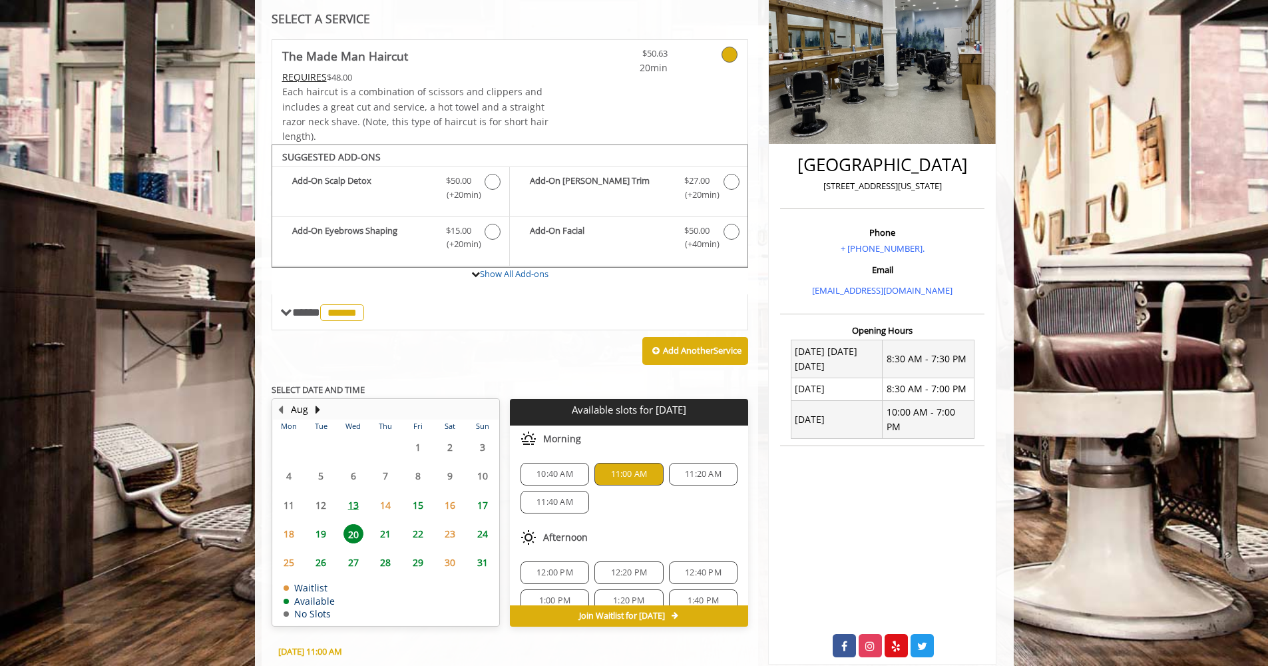
scroll to position [210, 0]
click at [320, 527] on span "19" at bounding box center [321, 532] width 20 height 19
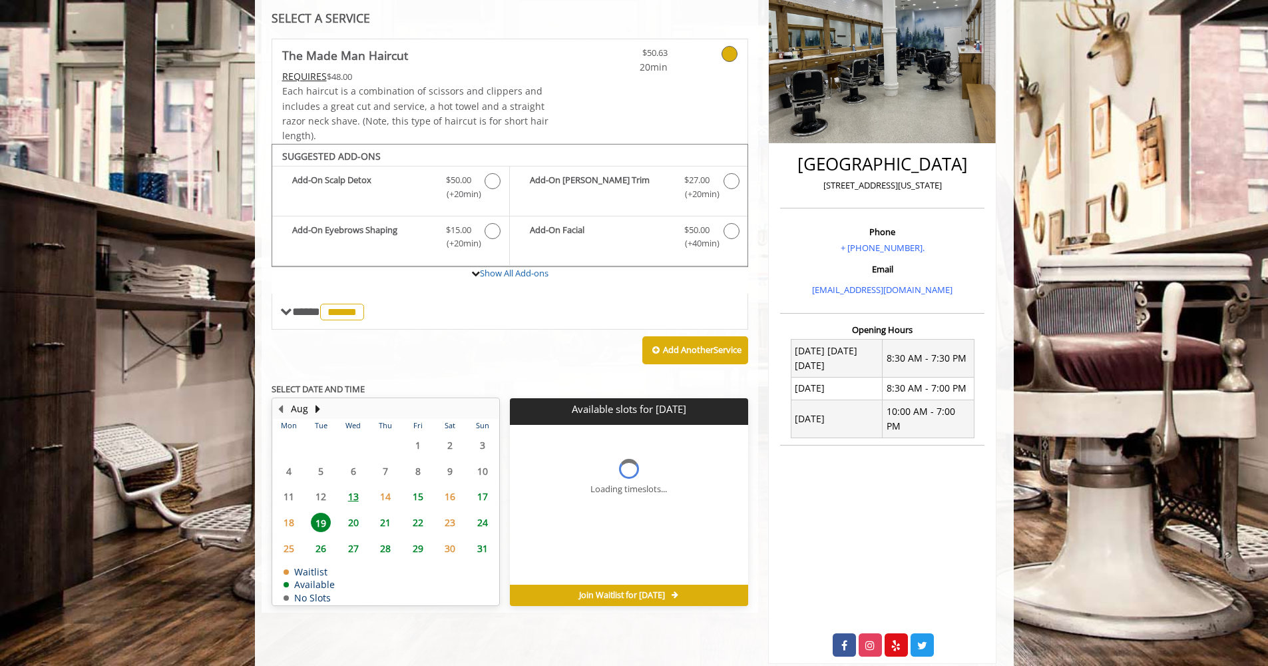
scroll to position [221, 0]
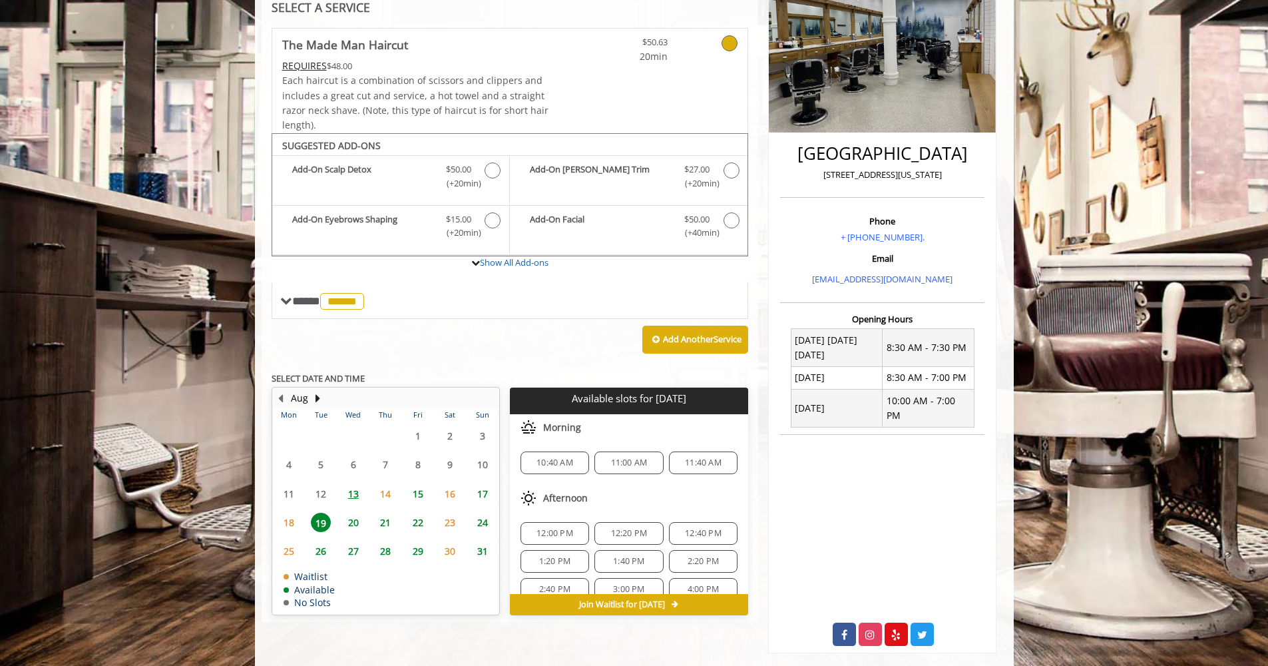
click at [627, 457] on span "11:00 AM" at bounding box center [629, 462] width 37 height 11
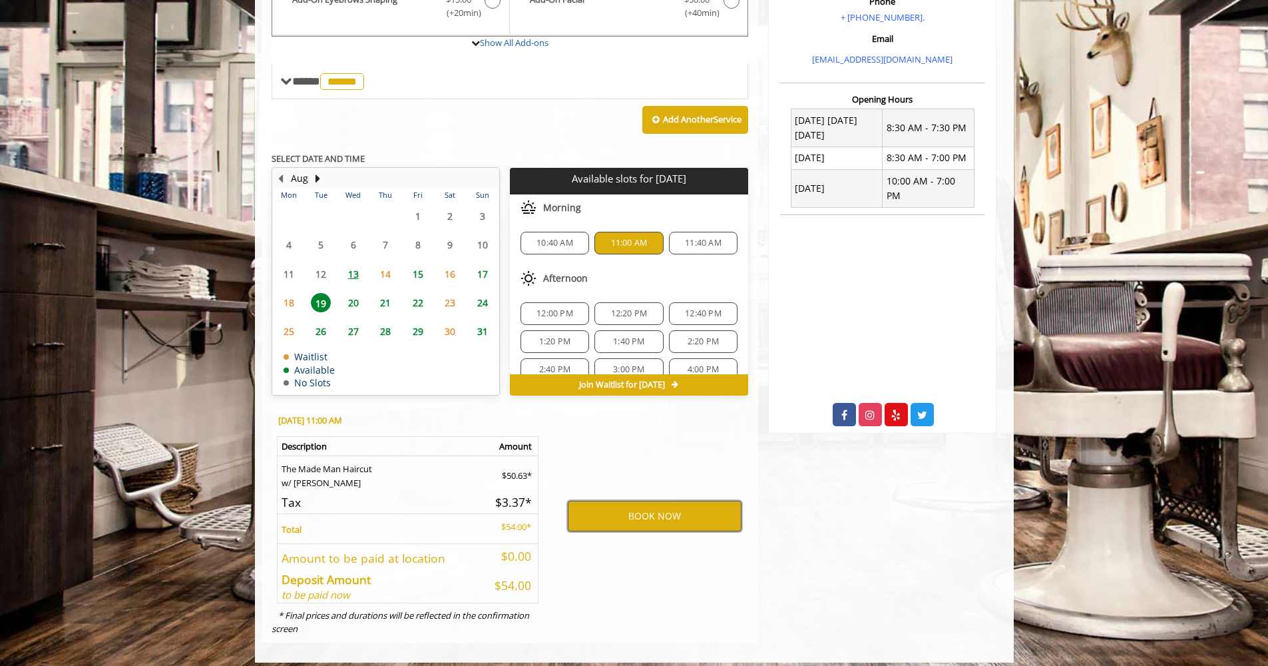
scroll to position [441, 1]
click at [671, 511] on button "BOOK NOW" at bounding box center [655, 516] width 174 height 31
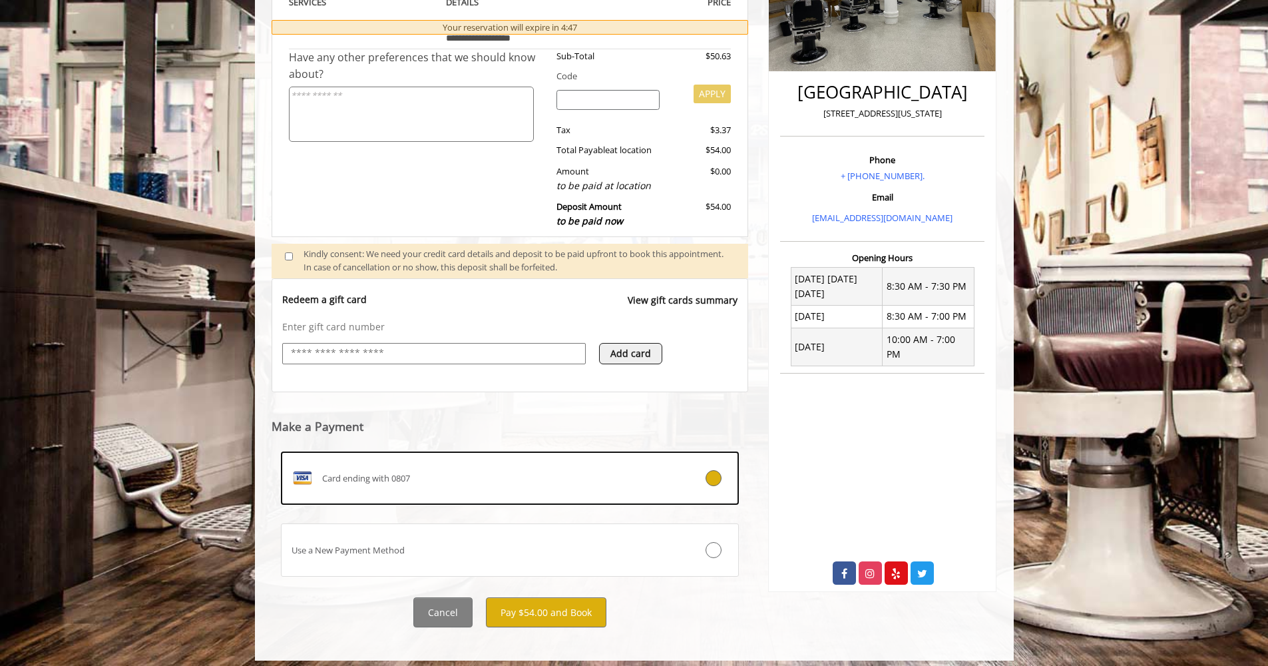
scroll to position [282, 0]
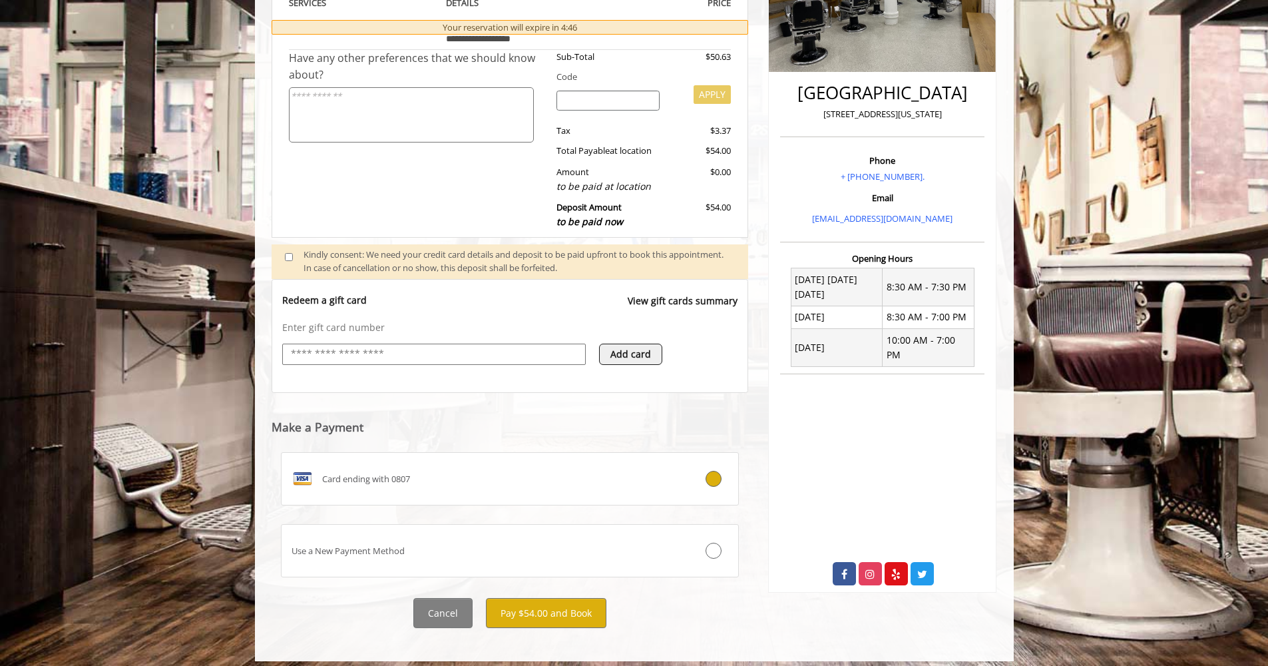
click at [533, 605] on button "Pay $54.00 and Book" at bounding box center [546, 613] width 121 height 30
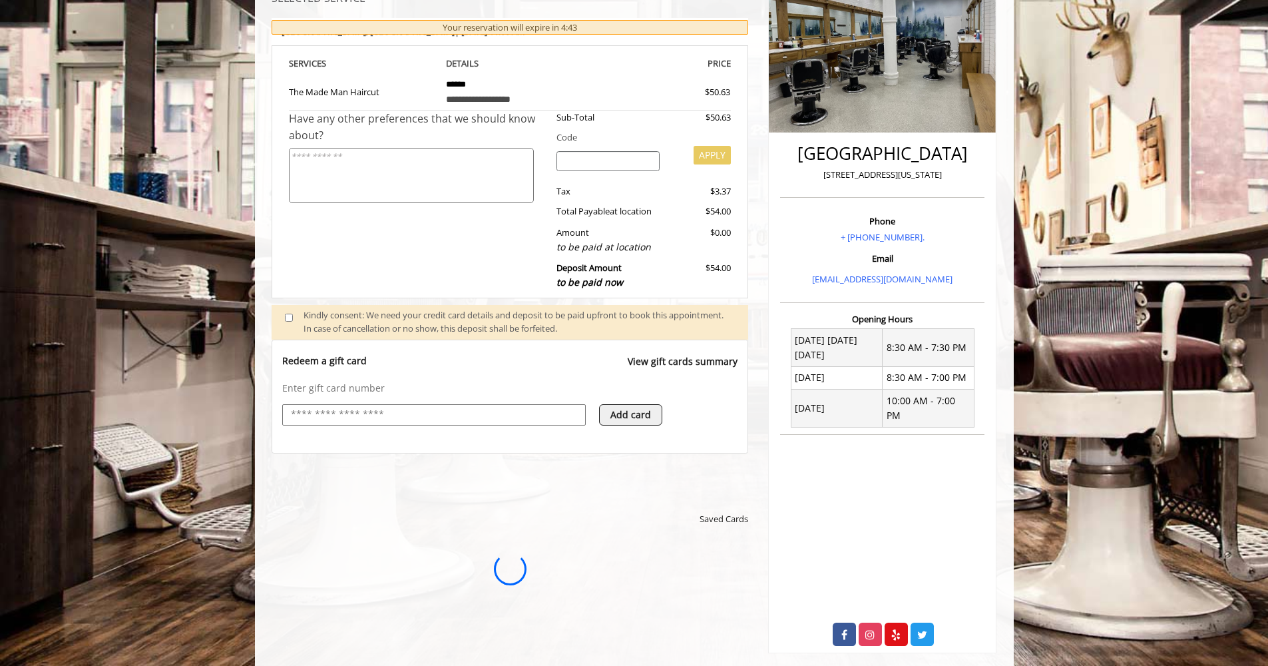
scroll to position [0, 0]
